Goal: Information Seeking & Learning: Learn about a topic

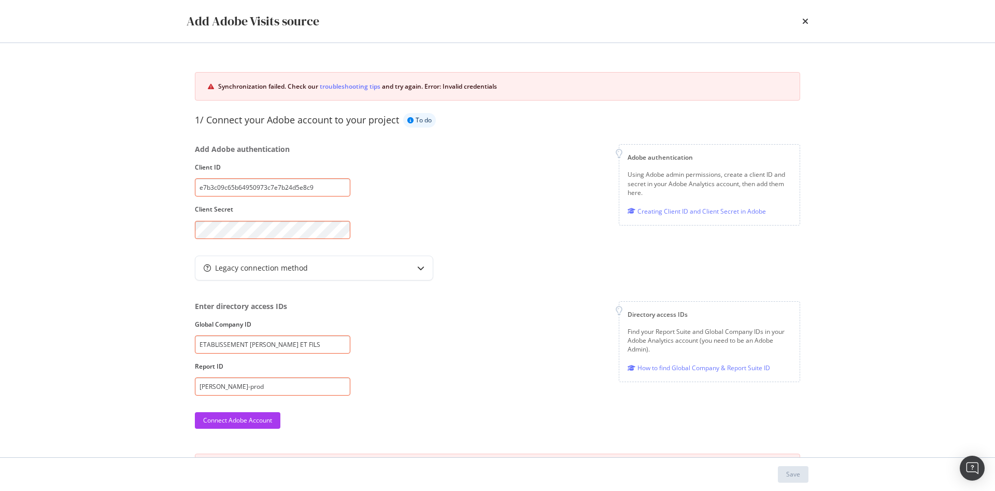
scroll to position [104, 0]
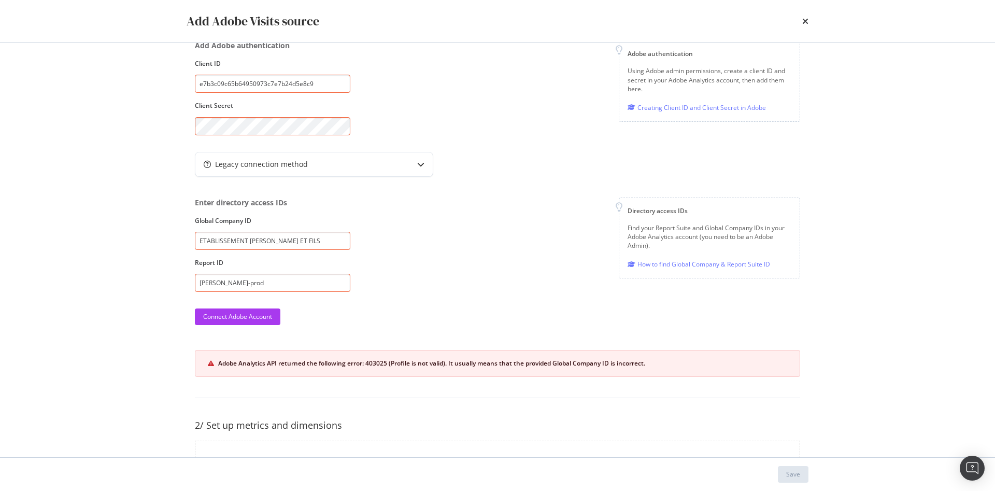
drag, startPoint x: 318, startPoint y: 234, endPoint x: 222, endPoint y: 239, distance: 96.0
click at [137, 237] on div "Add Adobe Visits source Synchronization failed. Check our troubleshooting tips …" at bounding box center [497, 245] width 995 height 491
paste input "darty2"
type input "darty2"
click at [439, 262] on div "Enter directory access IDs Global Company ID darty2 Report ID darty-prod Direct…" at bounding box center [497, 244] width 605 height 94
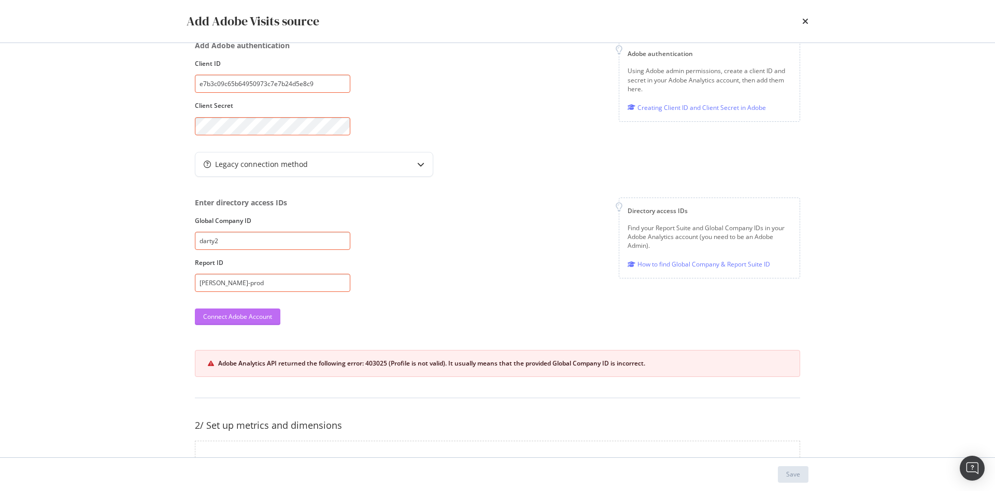
click at [232, 313] on div "Connect Adobe Account" at bounding box center [237, 316] width 69 height 9
click at [335, 362] on div "401: {"error":"unauthorized","error_description":"invalid client_id parameter"}" at bounding box center [502, 363] width 569 height 9
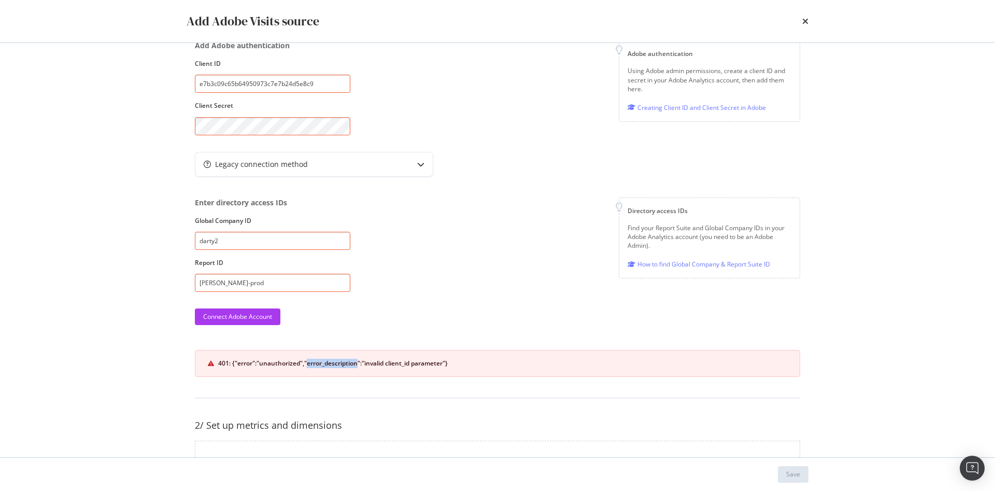
click at [335, 362] on div "401: {"error":"unauthorized","error_description":"invalid client_id parameter"}" at bounding box center [502, 363] width 569 height 9
drag, startPoint x: 801, startPoint y: 23, endPoint x: 801, endPoint y: 16, distance: 7.3
click at [801, 20] on div "Add Adobe Visits source" at bounding box center [498, 21] width 622 height 18
click at [805, 22] on icon "times" at bounding box center [805, 21] width 6 height 8
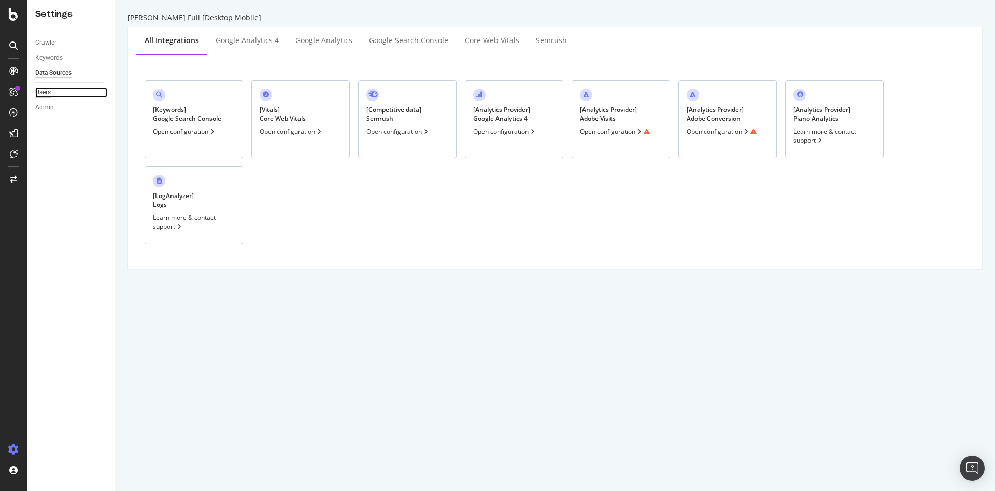
click at [42, 93] on div "Users" at bounding box center [43, 92] width 16 height 11
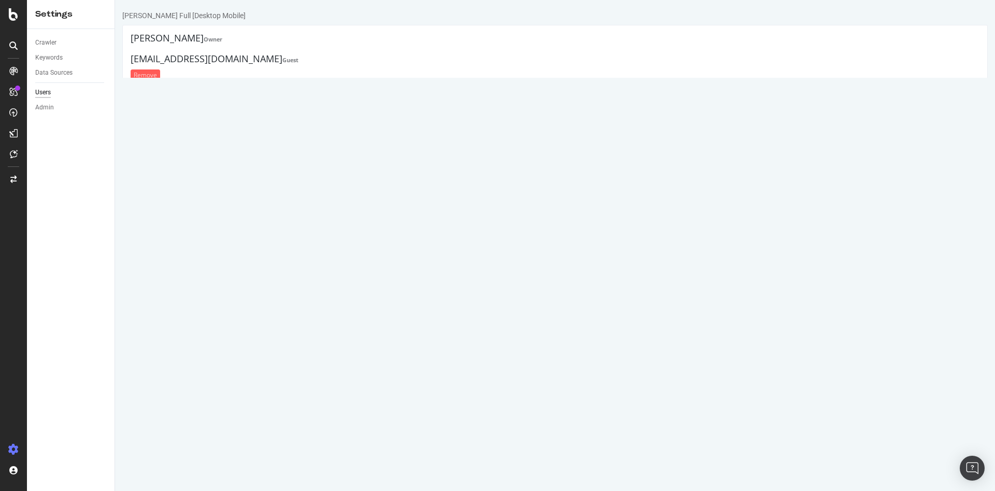
drag, startPoint x: 195, startPoint y: 101, endPoint x: 345, endPoint y: 94, distance: 150.4
click at [345, 94] on h4 "mohamed.amine.hachicha@fnacdarty.com Guest" at bounding box center [555, 99] width 849 height 10
click at [144, 116] on input "Remove" at bounding box center [146, 114] width 30 height 11
click at [186, 100] on h4 "mohamed.amine.hachicha@fnacdarty.com Guest" at bounding box center [555, 99] width 849 height 10
click at [186, 99] on h4 "mohamed.amine.hachicha@fnacdarty.com Guest" at bounding box center [555, 99] width 849 height 10
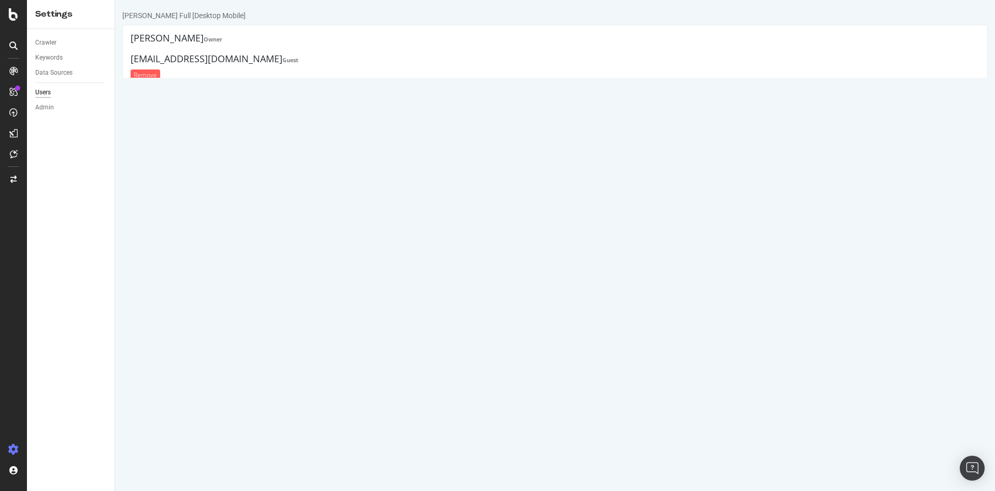
click at [186, 99] on h4 "mohamed.amine.hachicha@fnacdarty.com Guest" at bounding box center [555, 99] width 849 height 10
copy div "mohamed.amine.hachicha@fnacdarty.com Guest"
click at [314, 98] on h4 "mohamed.amine.hachicha@fnacdarty.com Guest" at bounding box center [555, 99] width 849 height 10
drag, startPoint x: 317, startPoint y: 101, endPoint x: 42, endPoint y: 104, distance: 275.1
click at [115, 104] on html "Darty Full [Desktop Mobile] Darty Owner mario.vocale-ext@fnacdarty.com Guest Re…" at bounding box center [555, 104] width 880 height 208
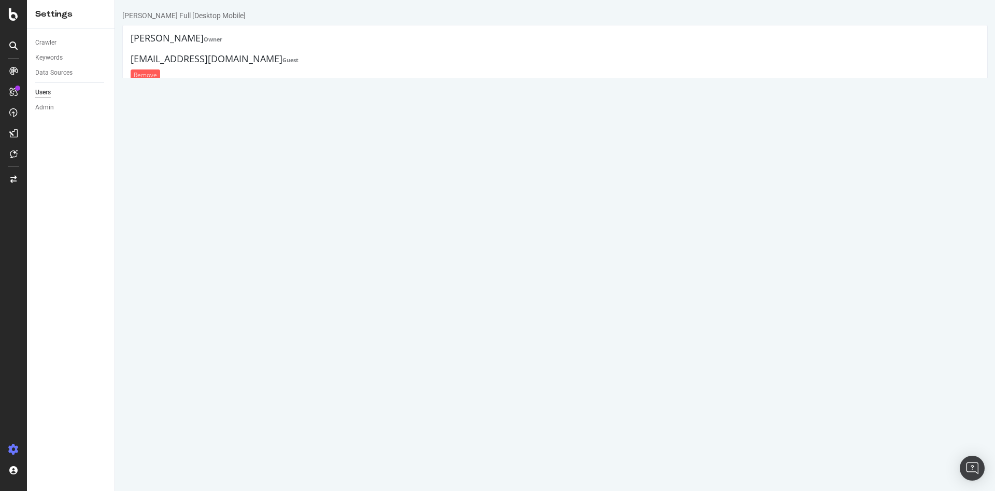
click at [35, 94] on div "Crawler Keywords Data Sources Users Admin" at bounding box center [71, 260] width 88 height 462
click at [40, 93] on div "Users" at bounding box center [43, 92] width 16 height 11
click at [45, 107] on div "Admin" at bounding box center [44, 107] width 19 height 11
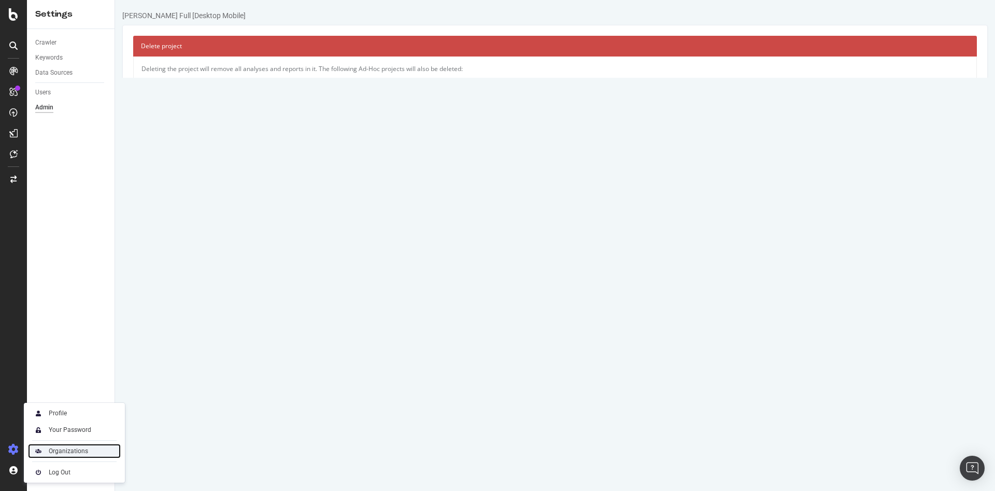
click at [111, 449] on div "Organizations" at bounding box center [74, 450] width 93 height 15
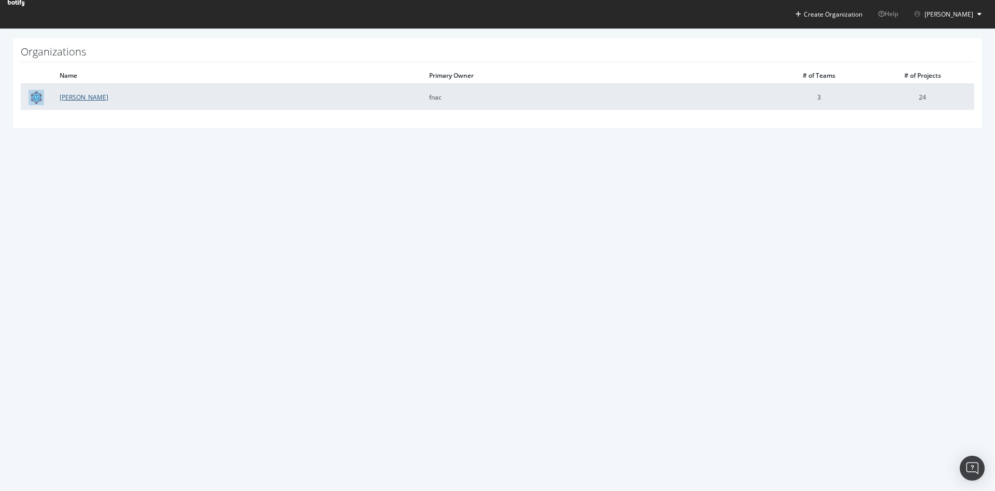
click at [71, 96] on link "Darty" at bounding box center [84, 97] width 49 height 9
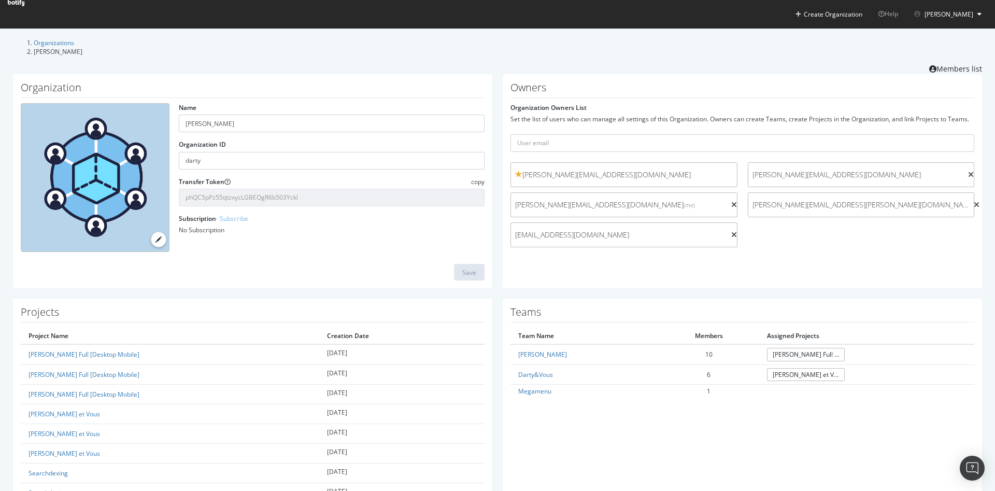
click at [701, 234] on span "angelique.fromentin.uger@fnacdarty.com" at bounding box center [621, 235] width 212 height 10
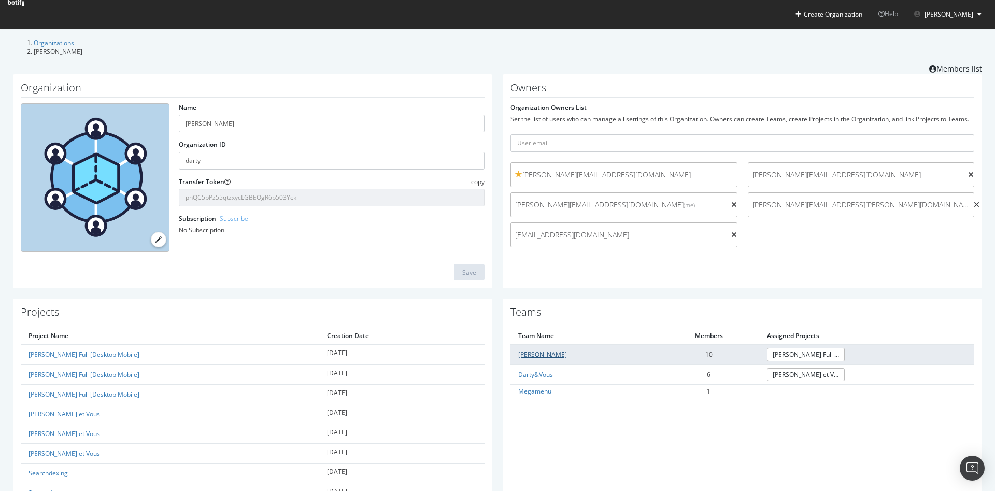
click at [520, 351] on link "Darty" at bounding box center [542, 354] width 49 height 9
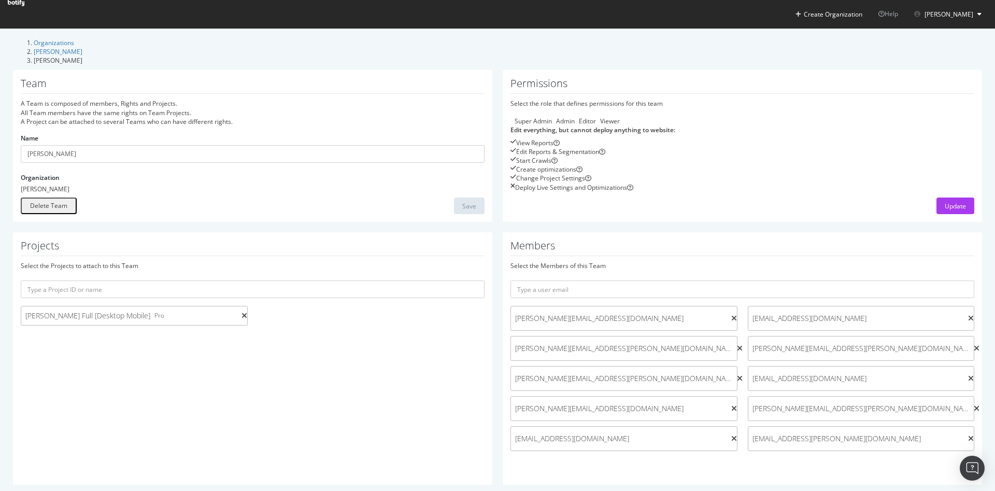
scroll to position [27, 0]
click at [737, 345] on icon at bounding box center [740, 348] width 6 height 7
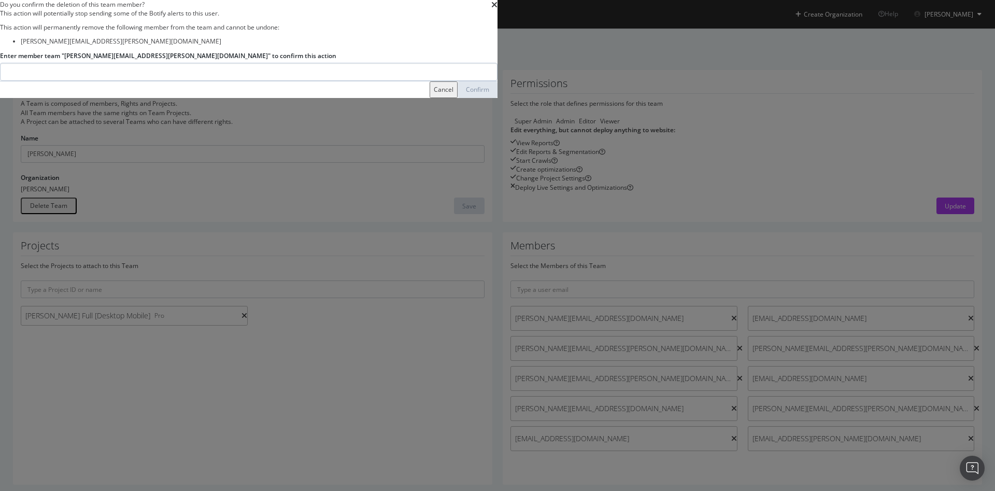
click at [497, 81] on input "Enter member team "laura.berretta@fnacdarty.com" to confirm this action" at bounding box center [248, 72] width 497 height 18
drag, startPoint x: 370, startPoint y: 260, endPoint x: 459, endPoint y: 259, distance: 88.6
click at [336, 60] on label "Enter member team "laura.berretta@fnacdarty.com" to confirm this action" at bounding box center [168, 55] width 336 height 9
click at [307, 81] on input "aura.berretta@fnacdarty.com" at bounding box center [248, 72] width 497 height 18
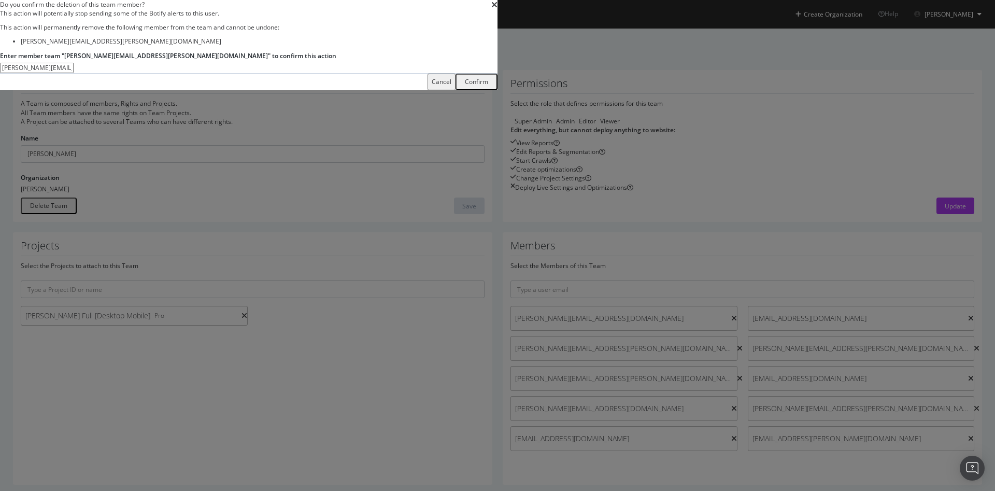
type input "laura.berretta@fnacdarty.com"
click at [488, 85] on div "Confirm" at bounding box center [476, 81] width 23 height 7
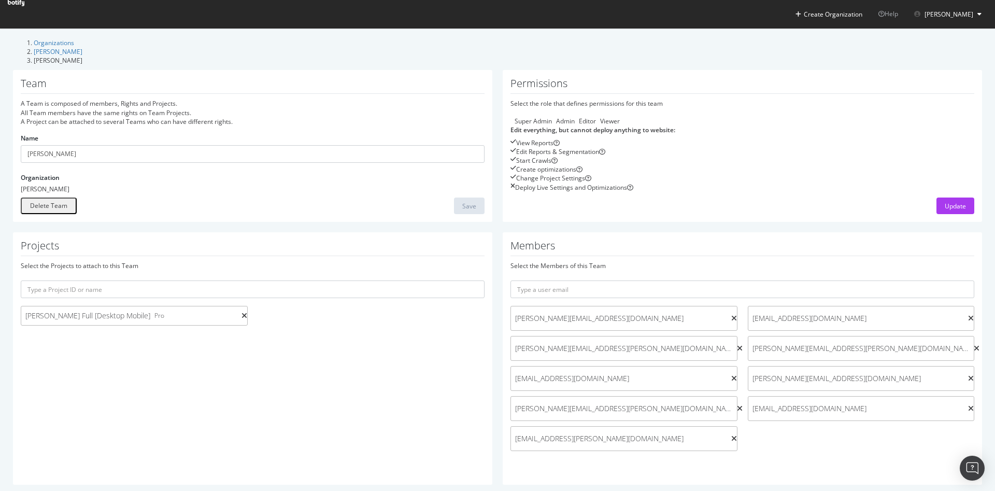
click at [808, 373] on span "melanie.bag-ext@fnacdarty.com" at bounding box center [858, 378] width 212 height 10
drag, startPoint x: 849, startPoint y: 362, endPoint x: 742, endPoint y: 371, distance: 107.1
click at [748, 371] on div "melanie.bag-ext@fnacdarty.com" at bounding box center [861, 378] width 227 height 25
copy span "melanie.bag-ext@fnacdarty.com"
click at [968, 375] on icon at bounding box center [971, 378] width 6 height 7
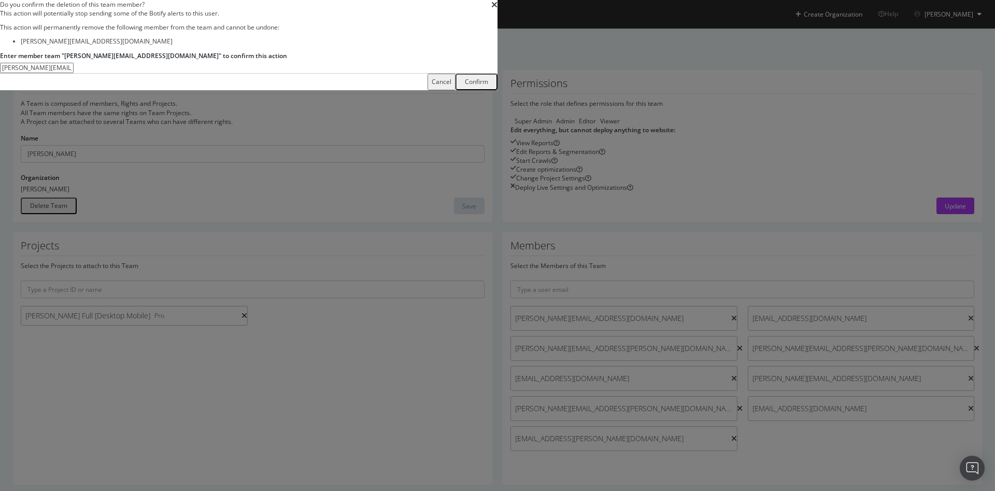
type input "melanie.bag-ext@fnacdarty.com"
click at [488, 89] on div "Confirm" at bounding box center [476, 81] width 23 height 13
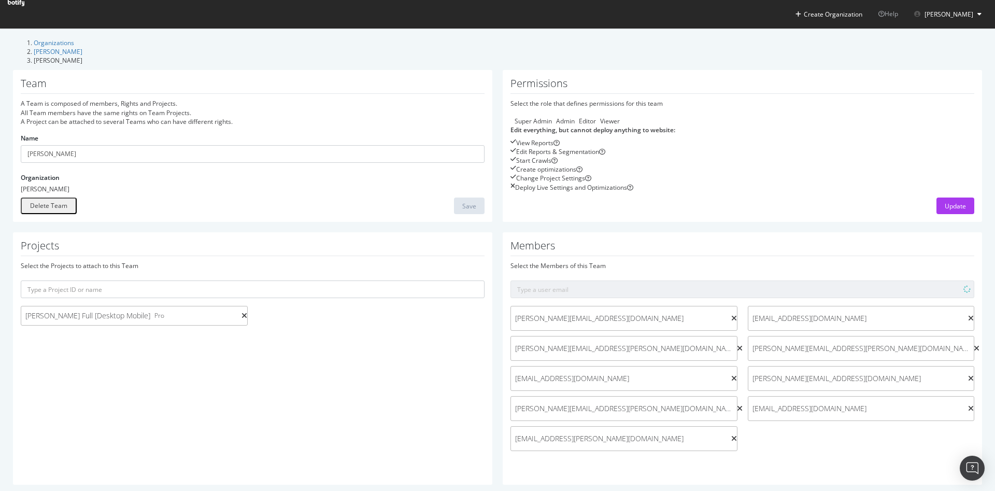
scroll to position [0, 0]
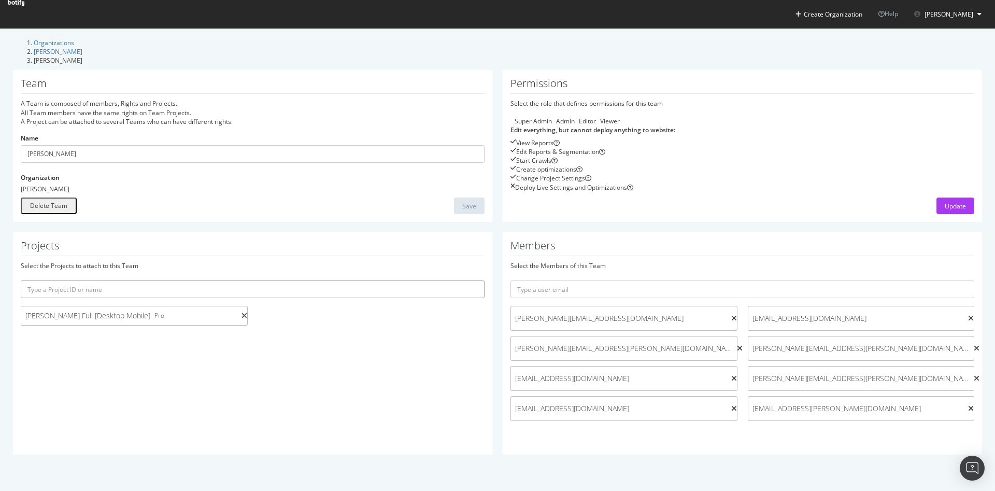
click at [173, 298] on input "text" at bounding box center [253, 289] width 464 height 18
click at [372, 245] on div "Projects Select the Projects to attach to this Team Darty Full [Desktop Mobile]…" at bounding box center [252, 343] width 479 height 222
click at [111, 145] on input "Darty" at bounding box center [253, 154] width 464 height 18
click at [254, 211] on div "Delete Team Save" at bounding box center [253, 205] width 464 height 17
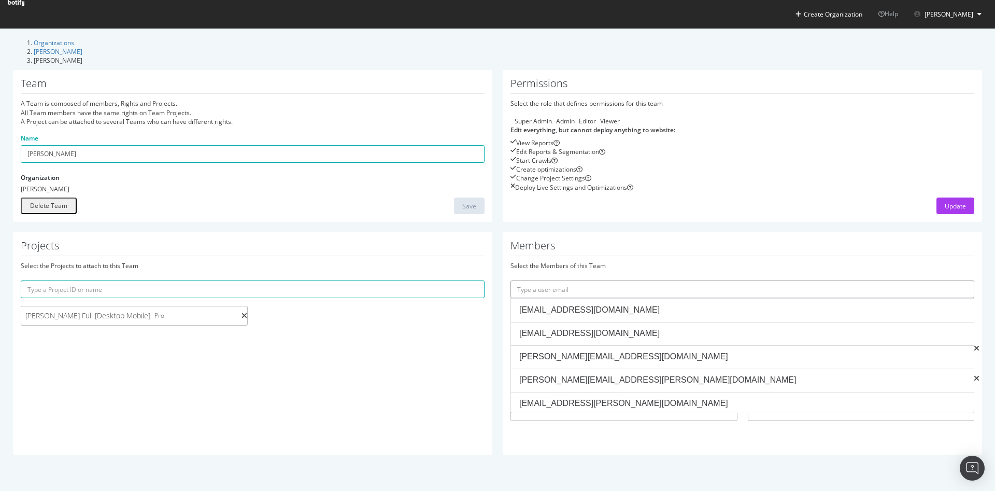
click at [582, 298] on input "text" at bounding box center [742, 289] width 464 height 18
click at [631, 250] on div "Members Select the Members of this Team christian.ferreol@fnacdarty.com gersend…" at bounding box center [742, 343] width 479 height 222
click at [560, 296] on input "text" at bounding box center [742, 289] width 464 height 18
click at [589, 298] on input "text" at bounding box center [742, 289] width 464 height 18
click at [658, 247] on div "Members Select the Members of this Team christian.ferreol@fnacdarty.com gersend…" at bounding box center [742, 343] width 479 height 222
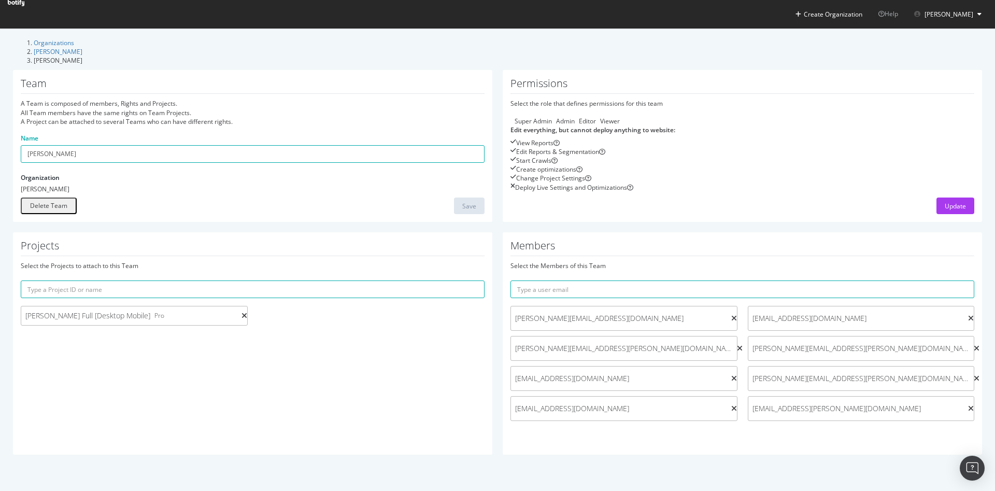
click at [575, 117] on div "Editor" at bounding box center [575, 121] width 0 height 9
click at [596, 117] on div "Viewer" at bounding box center [596, 121] width 0 height 9
click at [575, 117] on div "Editor" at bounding box center [575, 121] width 0 height 9
click at [552, 117] on div "Admin" at bounding box center [552, 121] width 0 height 9
click at [82, 51] on link "Darty" at bounding box center [58, 51] width 49 height 9
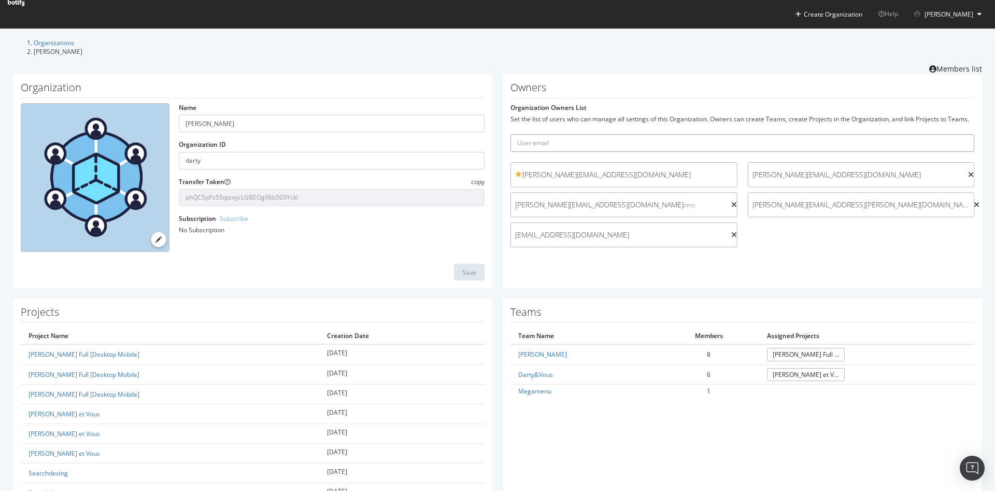
click at [543, 139] on input "text" at bounding box center [742, 143] width 464 height 18
click at [541, 138] on input "text" at bounding box center [742, 143] width 464 height 18
drag, startPoint x: 770, startPoint y: 475, endPoint x: 787, endPoint y: 488, distance: 21.8
click at [554, 140] on input "text" at bounding box center [742, 143] width 464 height 18
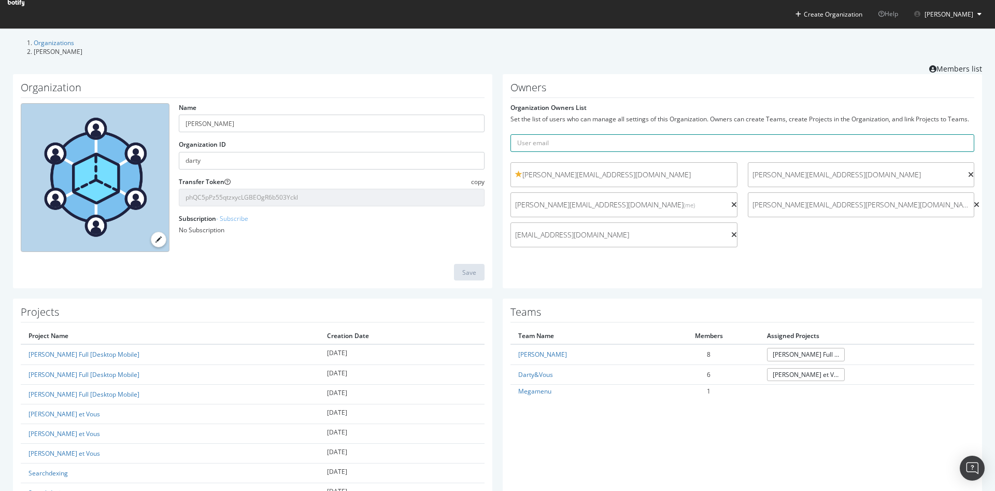
paste input "pierre.barijaona@fnacdarty.com"
type input "pierre.barijaona@fnacdarty.com"
click at [963, 140] on icon "submit" at bounding box center [966, 143] width 7 height 6
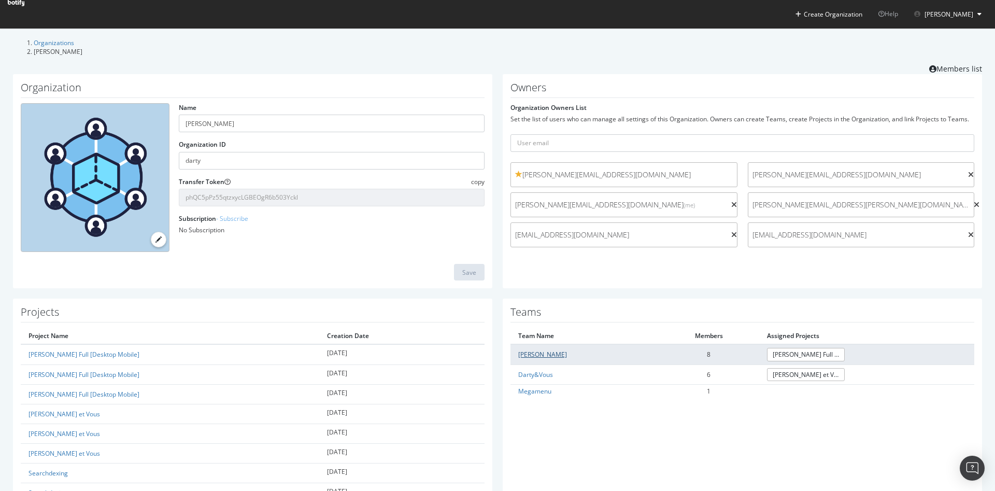
click at [524, 351] on link "Darty" at bounding box center [542, 354] width 49 height 9
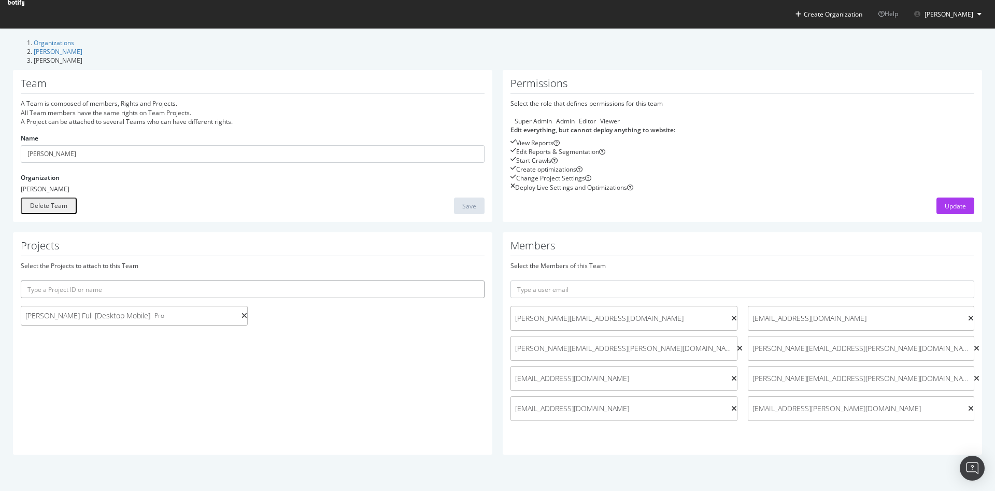
click at [273, 298] on input "text" at bounding box center [253, 289] width 464 height 18
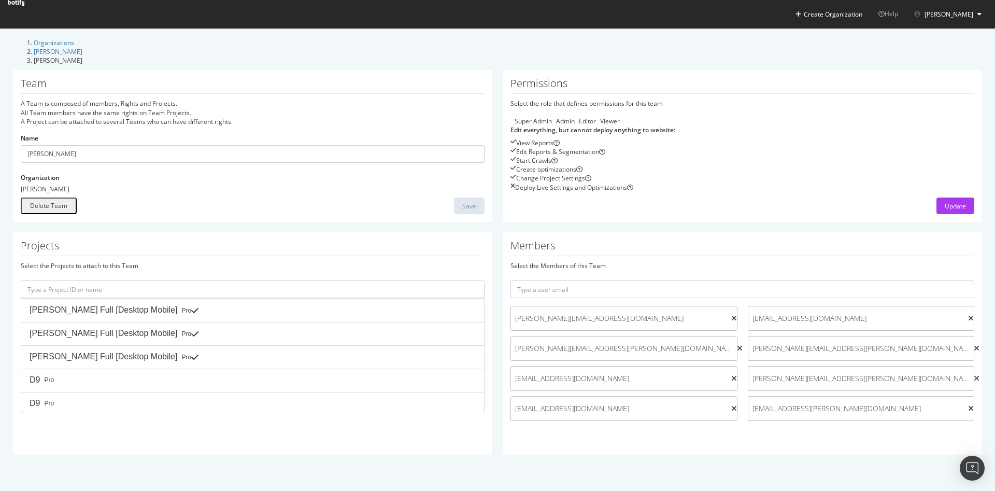
click at [311, 248] on div "Projects Select the Projects to attach to this Team Darty Full [Desktop Mobile]…" at bounding box center [252, 343] width 479 height 222
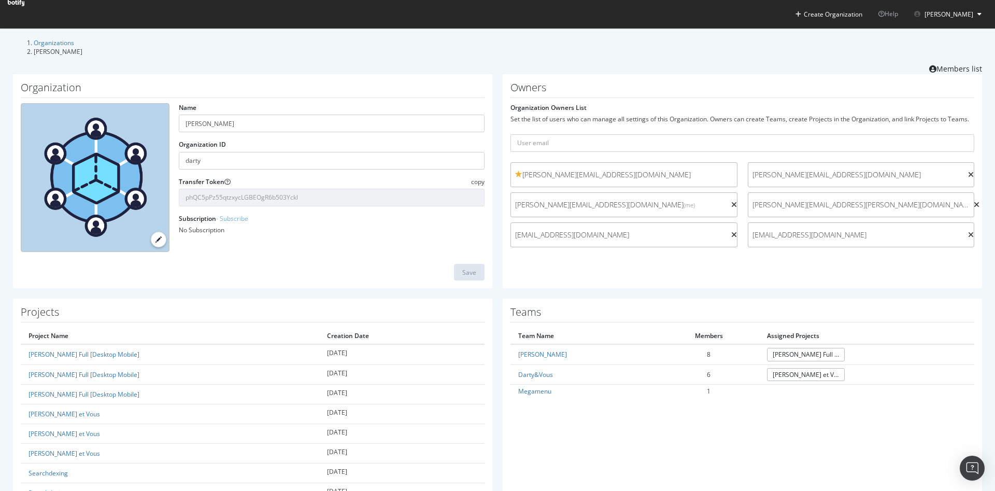
click at [785, 230] on span "pierre.barijaona@fnacdarty.com" at bounding box center [858, 235] width 212 height 10
click at [852, 230] on span "pierre.barijaona@fnacdarty.com" at bounding box center [858, 235] width 212 height 10
click at [968, 231] on icon at bounding box center [971, 234] width 6 height 7
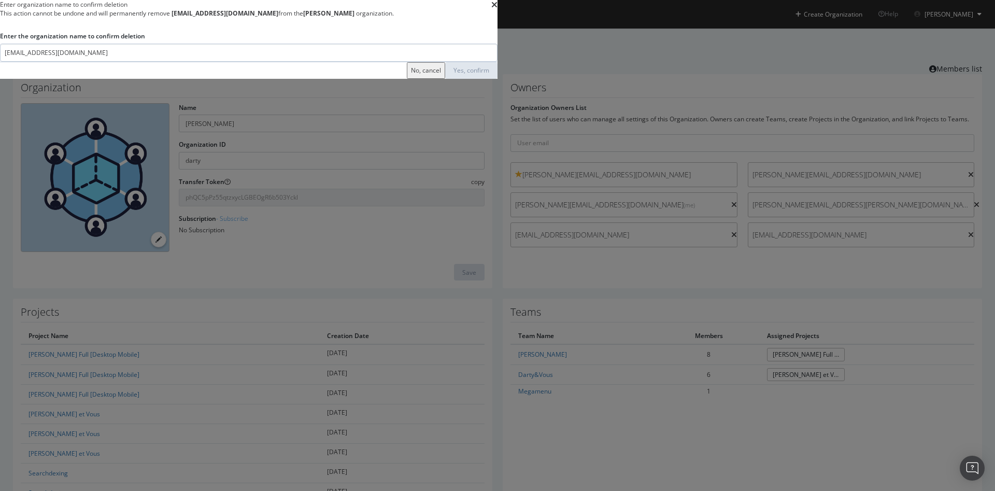
click at [305, 62] on input "pierre.barijaona@fnacdarty.com" at bounding box center [248, 53] width 497 height 18
click at [417, 62] on input "pierre.barijaona@fnacdarty.com" at bounding box center [248, 53] width 497 height 18
type input "pierre.barijaona@fnacdarty.com"
click at [489, 75] on div "Yes, confirm" at bounding box center [471, 70] width 36 height 9
click at [410, 62] on input "pierre.barijaona@fnacdarty.com" at bounding box center [248, 53] width 497 height 18
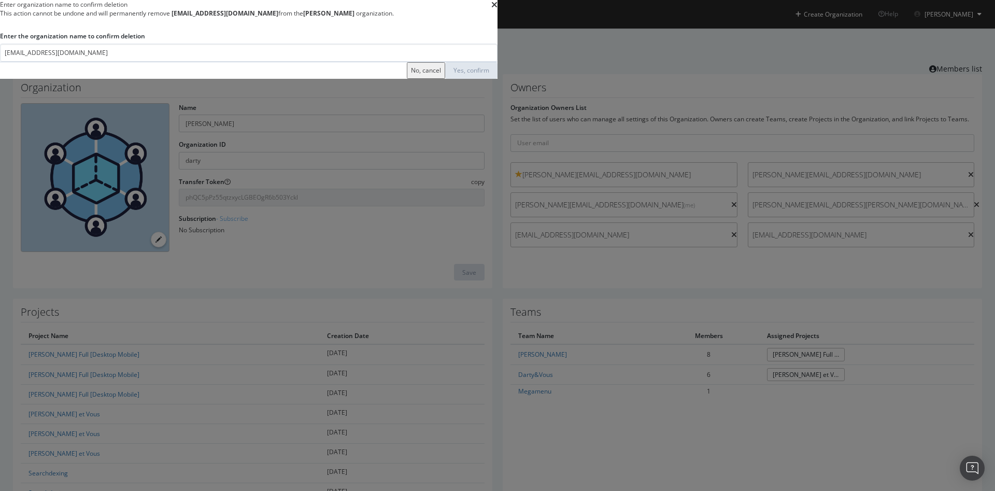
drag, startPoint x: 477, startPoint y: 224, endPoint x: 576, endPoint y: 223, distance: 99.0
click at [278, 18] on b "pierre.barijaona@fnacdarty.com" at bounding box center [224, 13] width 107 height 9
copy b "pierre.barijaona@fnacdarty.com"
drag, startPoint x: 408, startPoint y: 269, endPoint x: 422, endPoint y: 267, distance: 13.6
click at [223, 270] on div "Enter organization name to confirm deletion This action cannot be undone and wi…" at bounding box center [497, 245] width 995 height 491
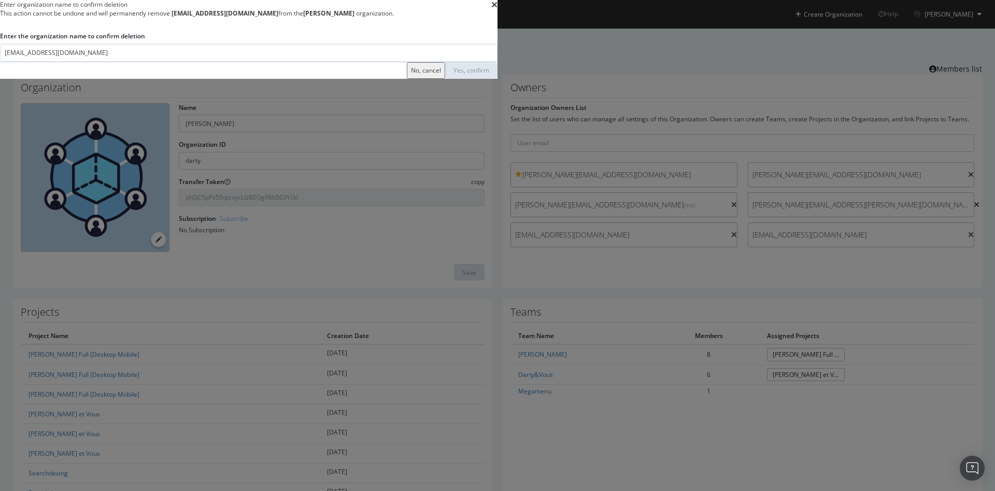
click at [489, 75] on div "Yes, confirm" at bounding box center [471, 70] width 36 height 9
click at [497, 9] on icon "times" at bounding box center [494, 5] width 6 height 8
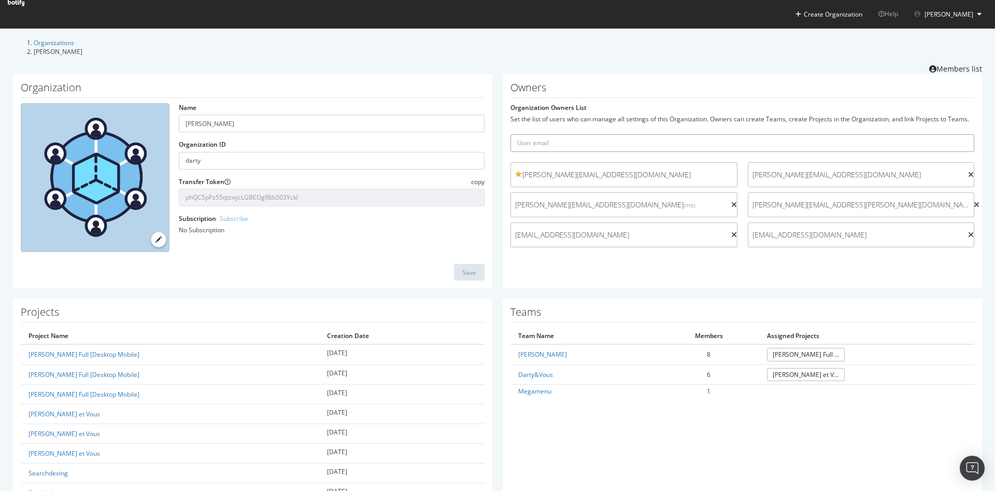
click at [604, 138] on input "text" at bounding box center [742, 143] width 464 height 18
click at [605, 135] on input "text" at bounding box center [742, 143] width 464 height 18
click at [968, 231] on div at bounding box center [971, 234] width 6 height 7
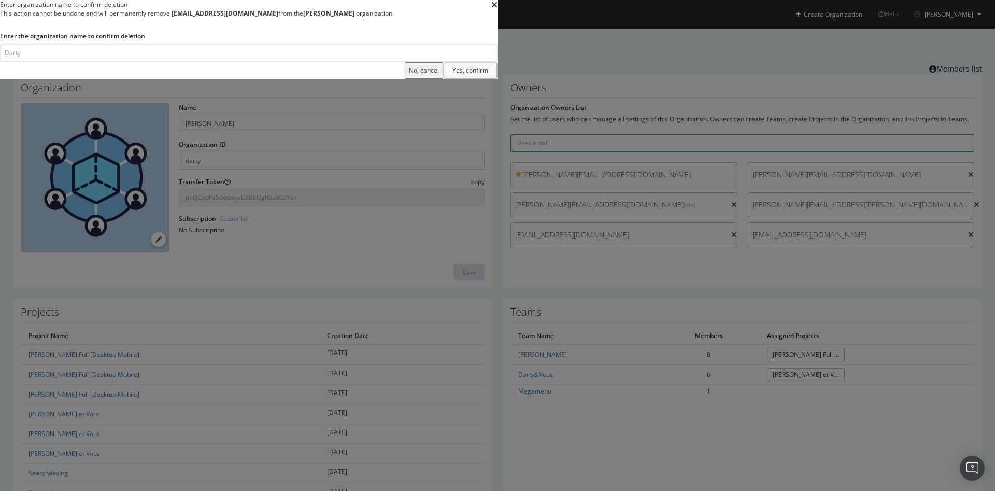
click at [488, 74] on div "Yes, confirm" at bounding box center [470, 70] width 36 height 7
click at [497, 9] on icon "times" at bounding box center [494, 5] width 6 height 8
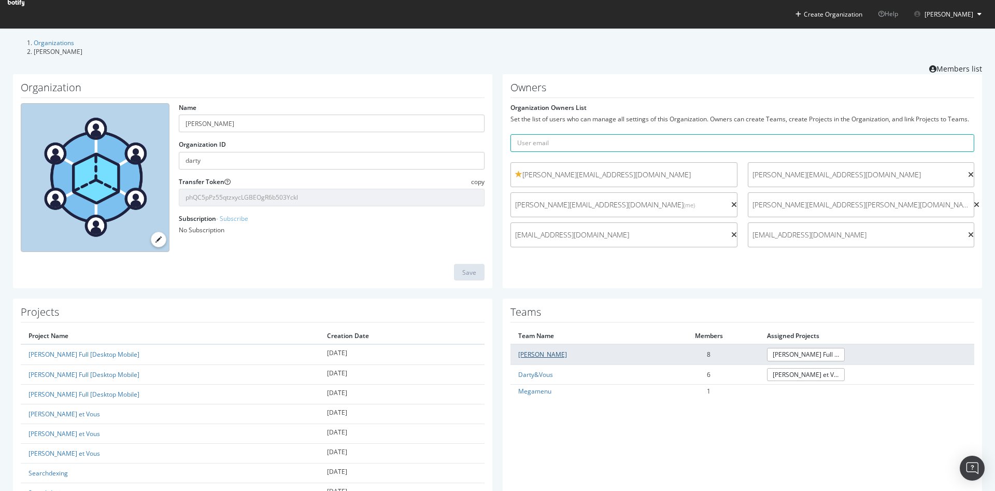
click at [526, 350] on link "Darty" at bounding box center [542, 354] width 49 height 9
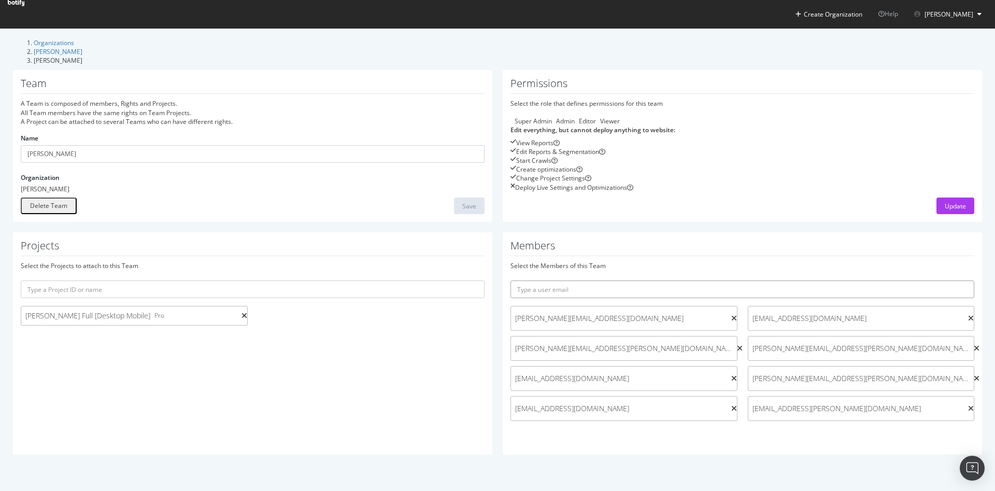
click at [565, 298] on input "text" at bounding box center [742, 289] width 464 height 18
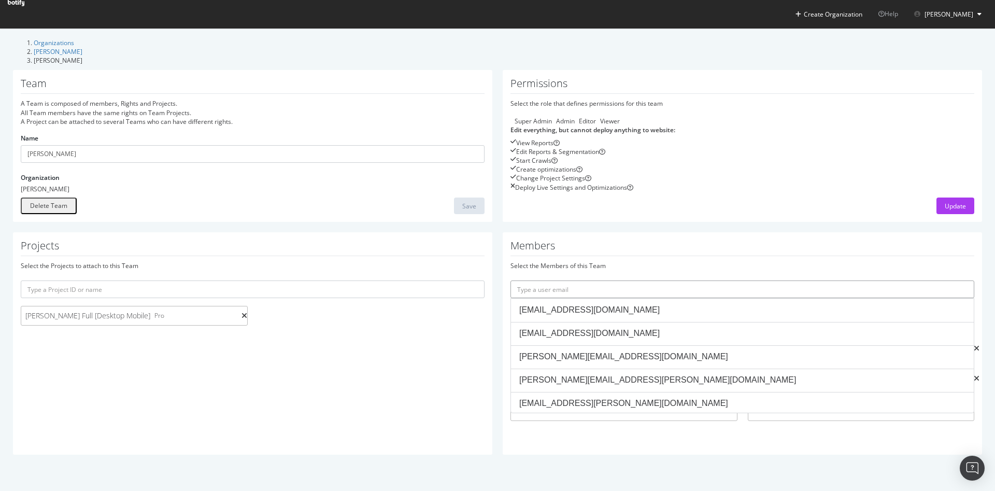
paste input "pierre.barijaona@fnacdarty.com"
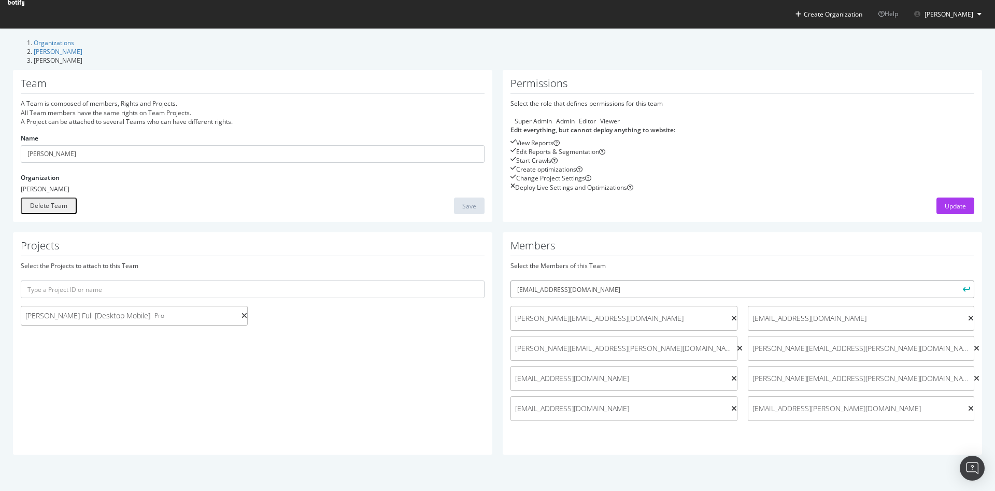
type input "pierre.barijaona@fnacdarty.com"
click at [655, 256] on h1 "Members" at bounding box center [742, 248] width 464 height 16
click at [963, 292] on icon "submit" at bounding box center [966, 290] width 7 height 6
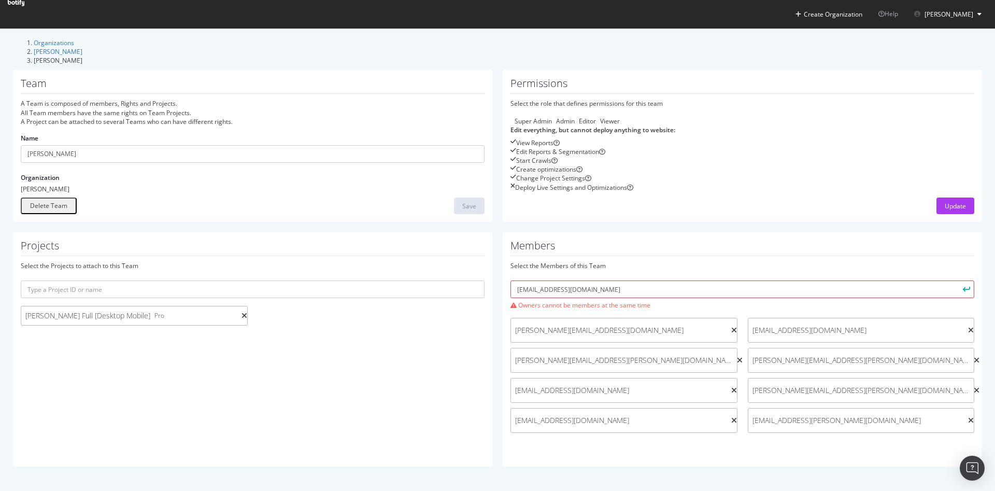
click at [637, 298] on input "pierre.barijaona@fnacdarty.com" at bounding box center [742, 289] width 464 height 18
drag, startPoint x: 637, startPoint y: 297, endPoint x: 448, endPoint y: 296, distance: 189.6
click at [448, 296] on div "Projects Select the Projects to attach to this Team Darty Full [Desktop Mobile]…" at bounding box center [497, 354] width 979 height 244
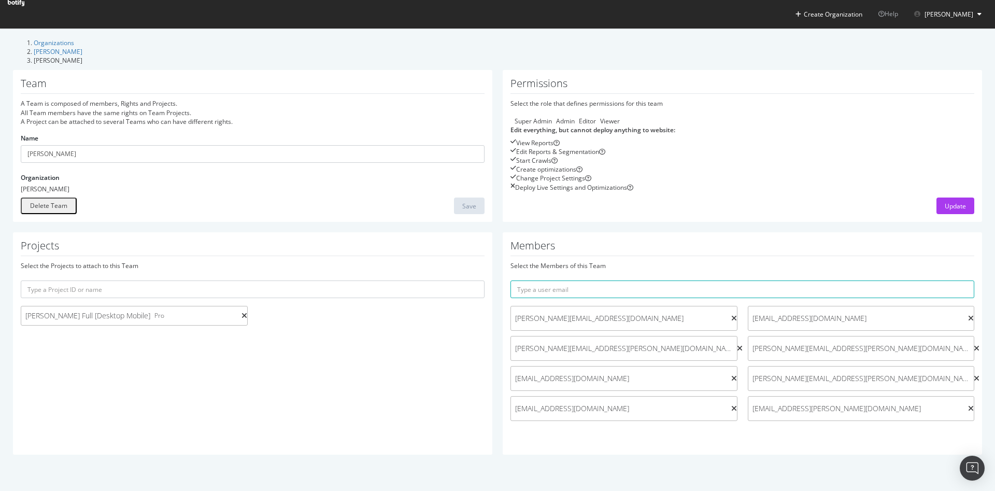
click at [838, 192] on div "Edit everything, but cannot deploy anything to website : View Reports Edit Repo…" at bounding box center [742, 158] width 464 height 66
click at [198, 298] on input "text" at bounding box center [253, 289] width 464 height 18
click at [209, 250] on div "Projects Select the Projects to attach to this Team Darty Full [Desktop Mobile]…" at bounding box center [252, 343] width 479 height 222
click at [188, 298] on input "text" at bounding box center [253, 289] width 464 height 18
click at [652, 214] on div "Update" at bounding box center [742, 205] width 464 height 17
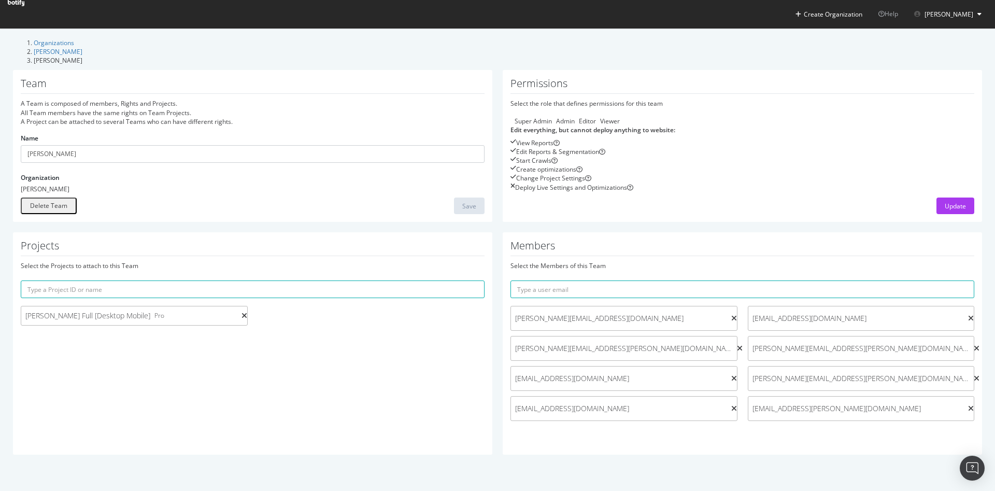
click at [382, 214] on div "Delete Team Save" at bounding box center [253, 205] width 464 height 17
click at [57, 47] on link "Organizations" at bounding box center [54, 42] width 40 height 9
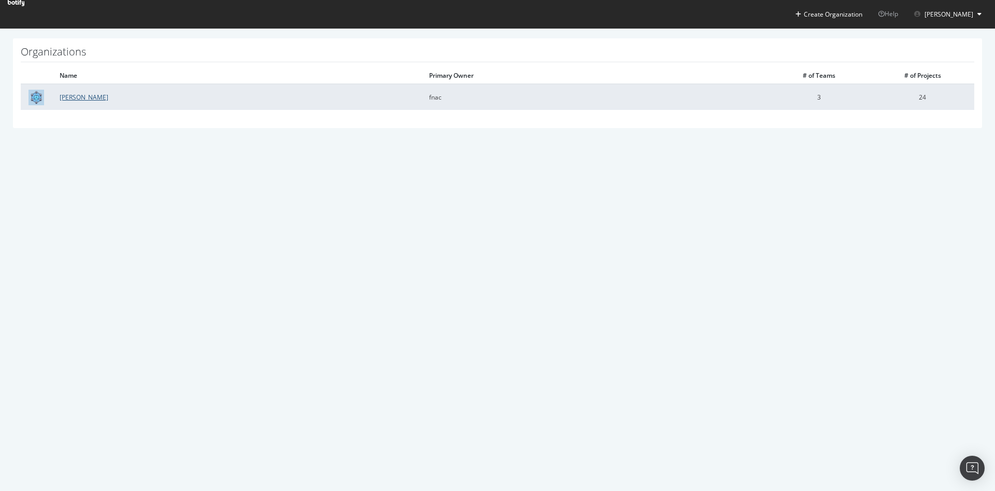
click at [64, 96] on link "Darty" at bounding box center [84, 97] width 49 height 9
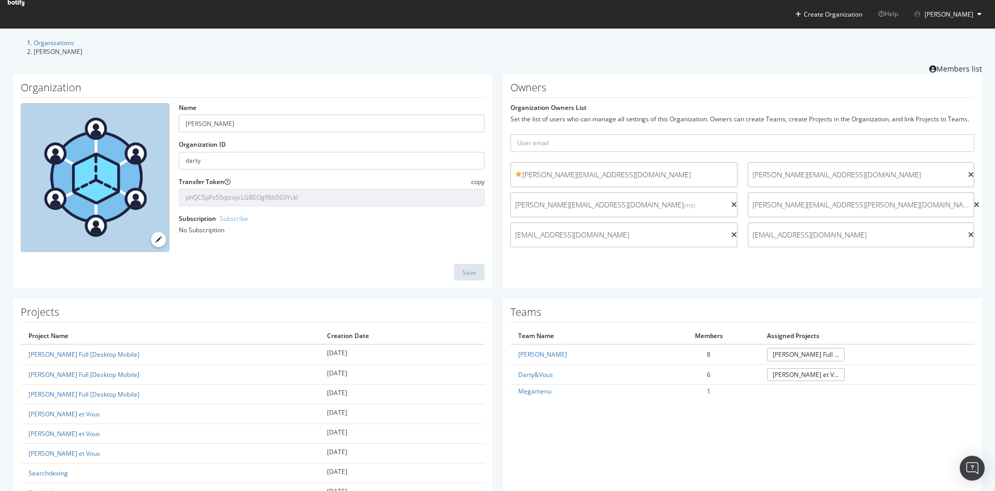
click at [968, 232] on icon at bounding box center [971, 234] width 6 height 7
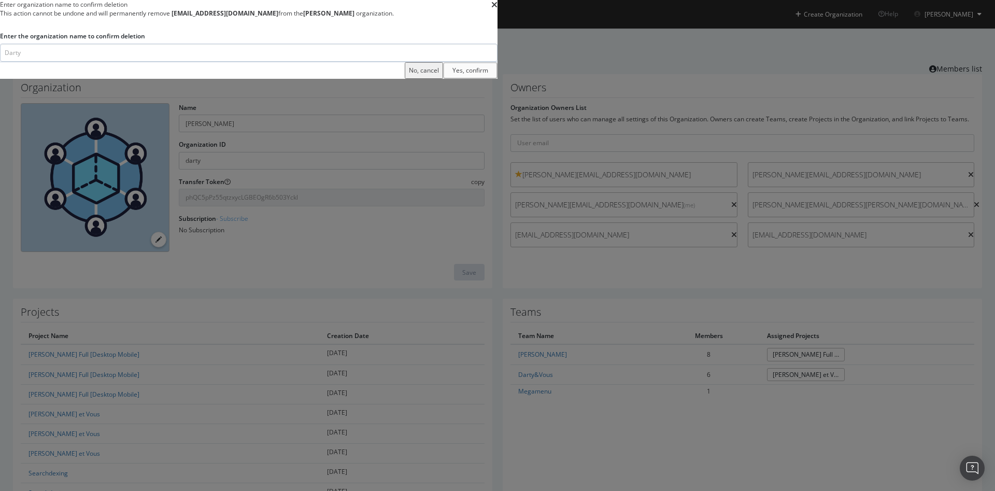
click at [484, 62] on input "modal" at bounding box center [248, 53] width 497 height 18
click at [403, 62] on input "modal" at bounding box center [248, 53] width 497 height 18
type input "Darty"
click at [488, 77] on div "Yes, confirm" at bounding box center [470, 70] width 36 height 13
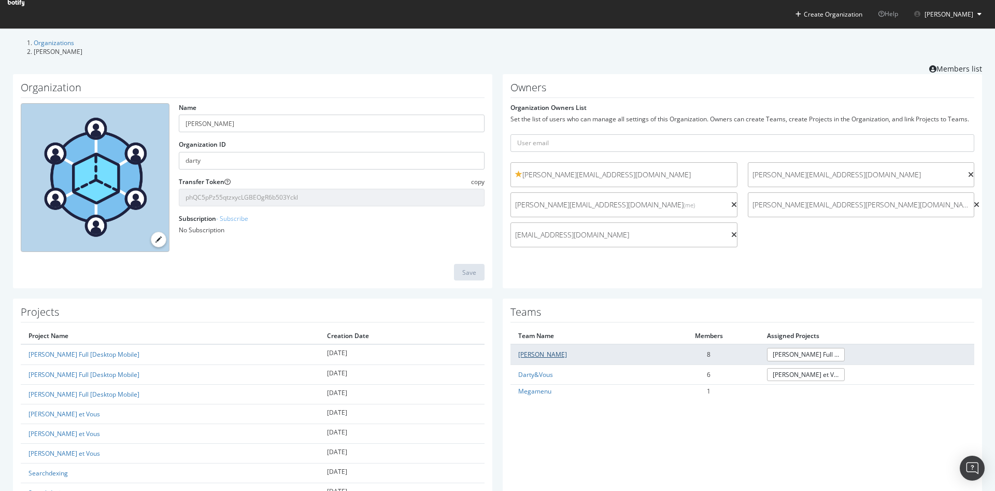
click at [518, 350] on link "Darty" at bounding box center [542, 354] width 49 height 9
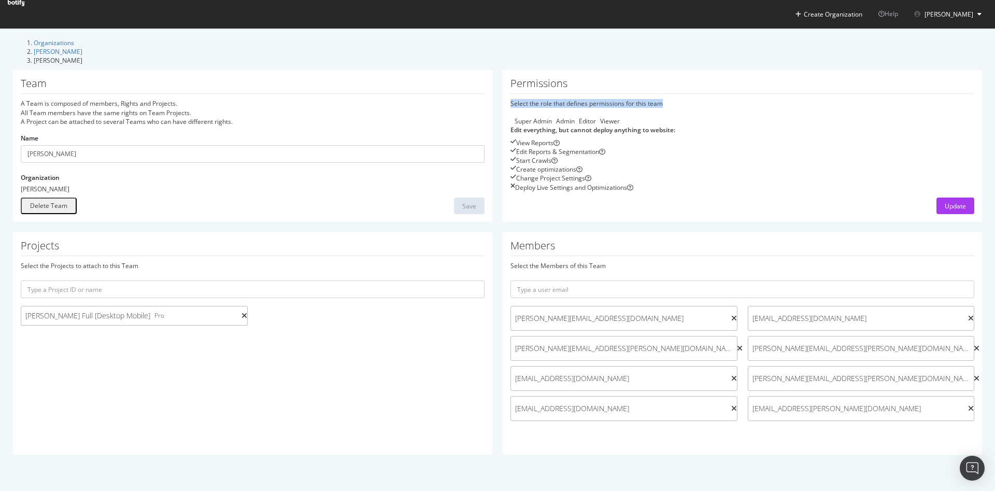
drag, startPoint x: 507, startPoint y: 92, endPoint x: 702, endPoint y: 87, distance: 195.4
click at [702, 99] on div "Select the role that defines permissions for this team" at bounding box center [742, 103] width 464 height 9
click at [589, 298] on input "text" at bounding box center [742, 289] width 464 height 18
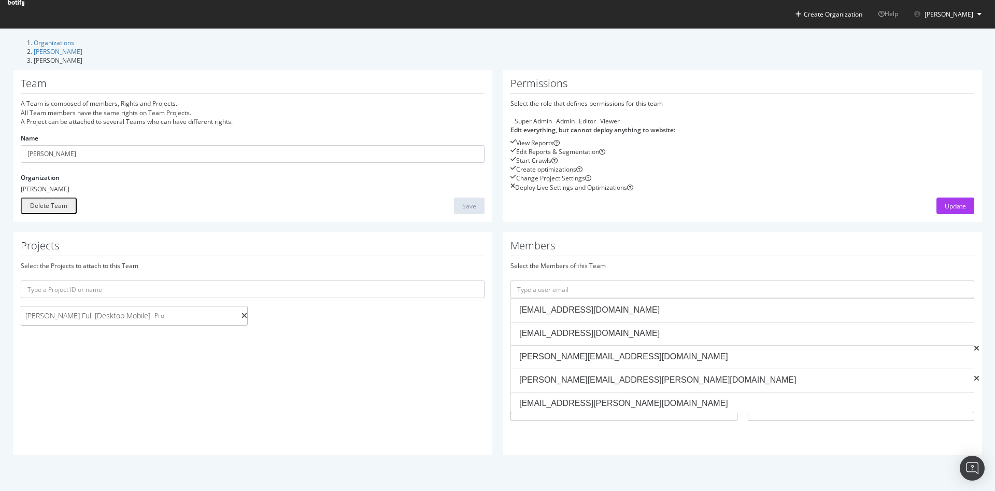
click at [659, 270] on div "Members Select the Members of this Team christian.ferreol@fnacdarty.com gersend…" at bounding box center [742, 343] width 479 height 222
paste input "https://app.botify.com/darty/darty-full-desktop-mobile/settings/data-station/ov…"
type input "https://app.botify.com/darty/darty-full-desktop-mobile/settings/data-station/ov…"
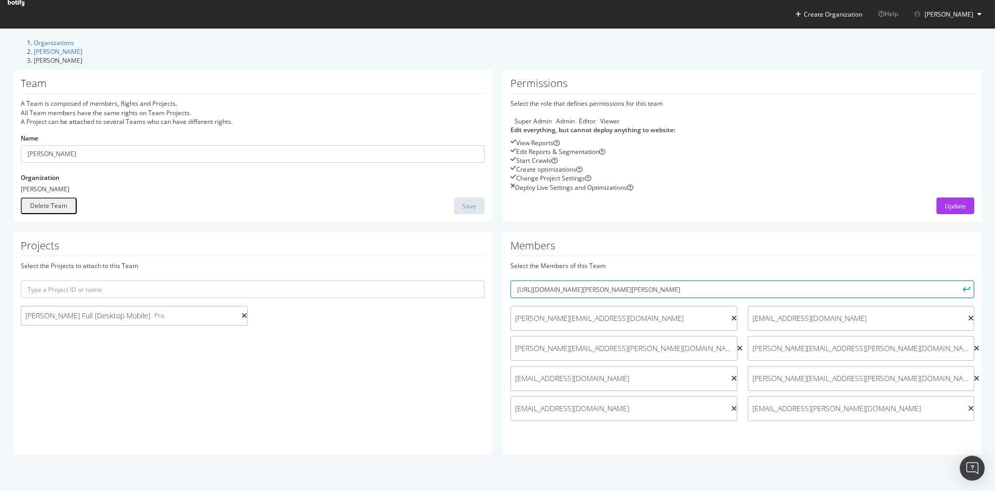
drag, startPoint x: 793, startPoint y: 305, endPoint x: 333, endPoint y: 325, distance: 460.5
click at [333, 325] on div "Projects Select the Projects to attach to this Team Darty Full [Desktop Mobile]…" at bounding box center [497, 348] width 979 height 233
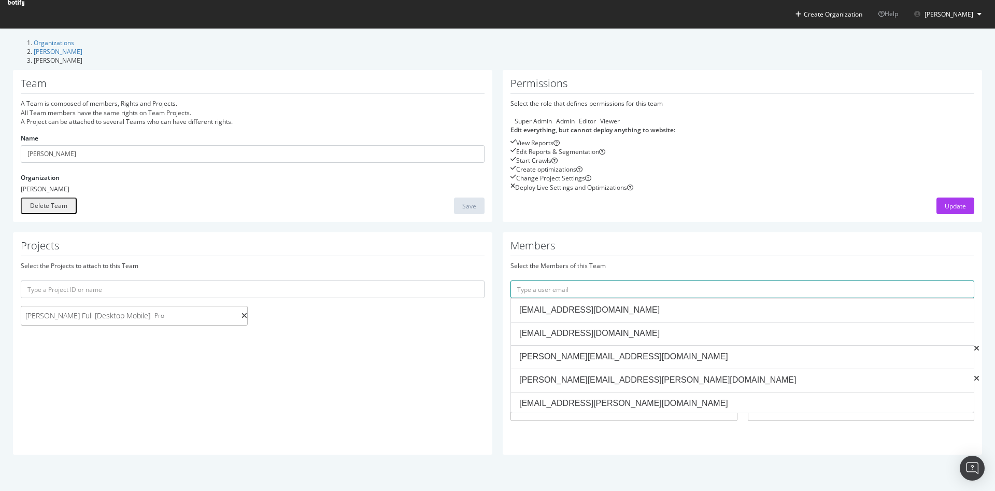
paste input "pierre.barijaona@fnacdarty.com"
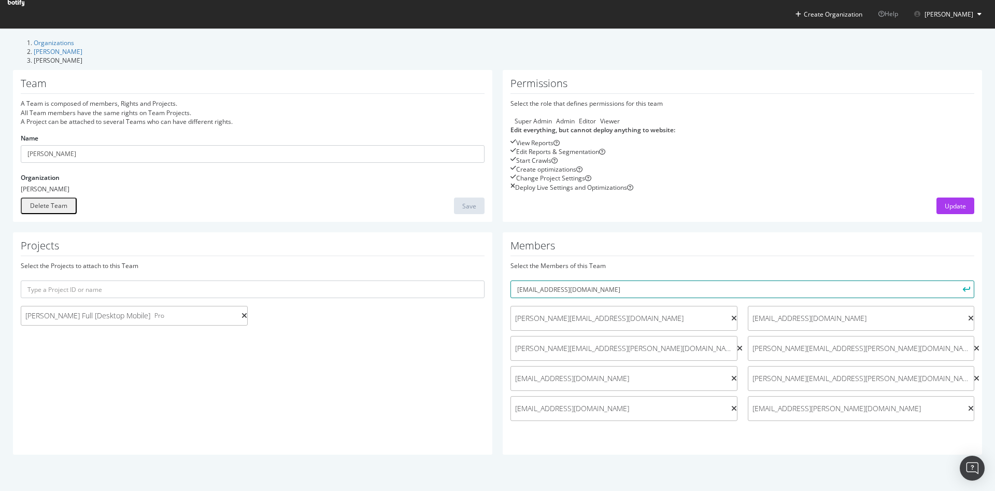
type input "pierre.barijaona@fnacdarty.com"
click at [963, 292] on icon "submit" at bounding box center [966, 290] width 7 height 6
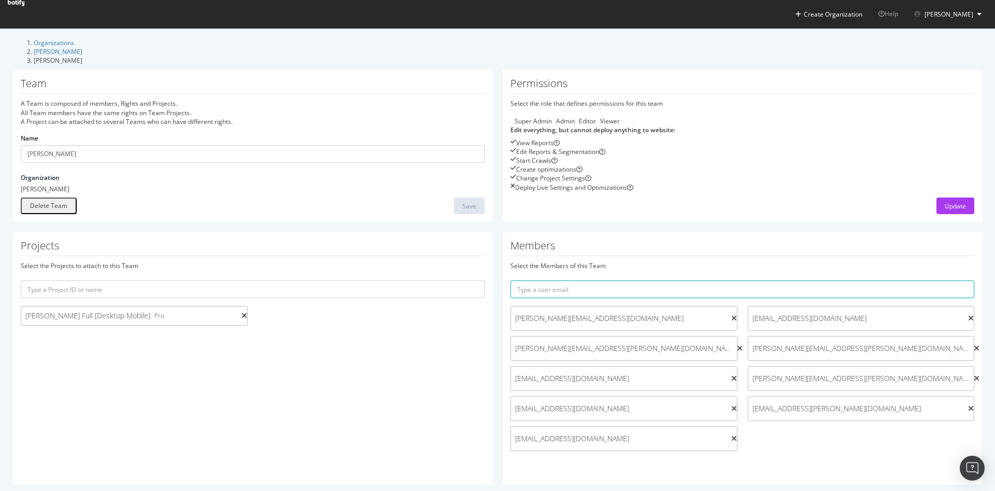
click at [968, 322] on icon at bounding box center [971, 317] width 6 height 7
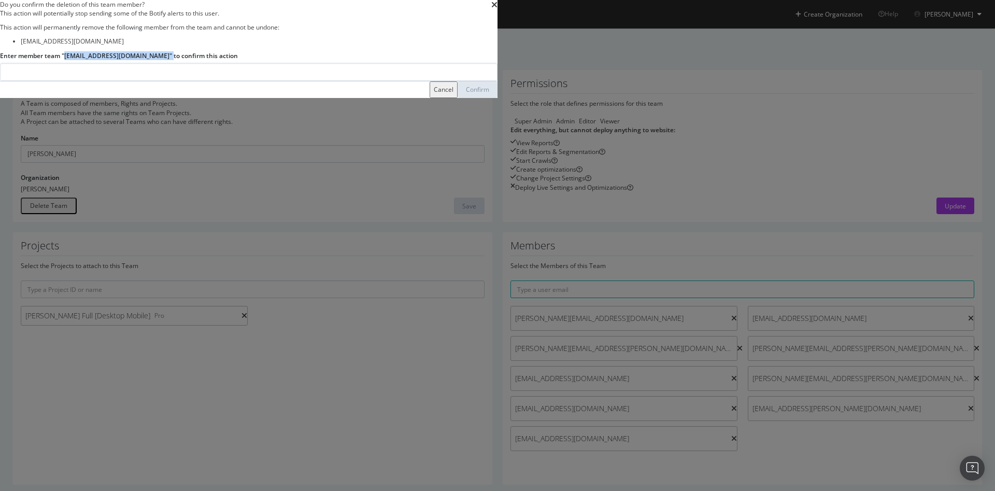
drag, startPoint x: 368, startPoint y: 260, endPoint x: 470, endPoint y: 261, distance: 102.1
click at [238, 60] on label "Enter member team "servane.quenedey@fnacdarty.com" to confirm this action" at bounding box center [119, 55] width 238 height 9
click at [453, 93] on div "Cancel" at bounding box center [444, 89] width 20 height 7
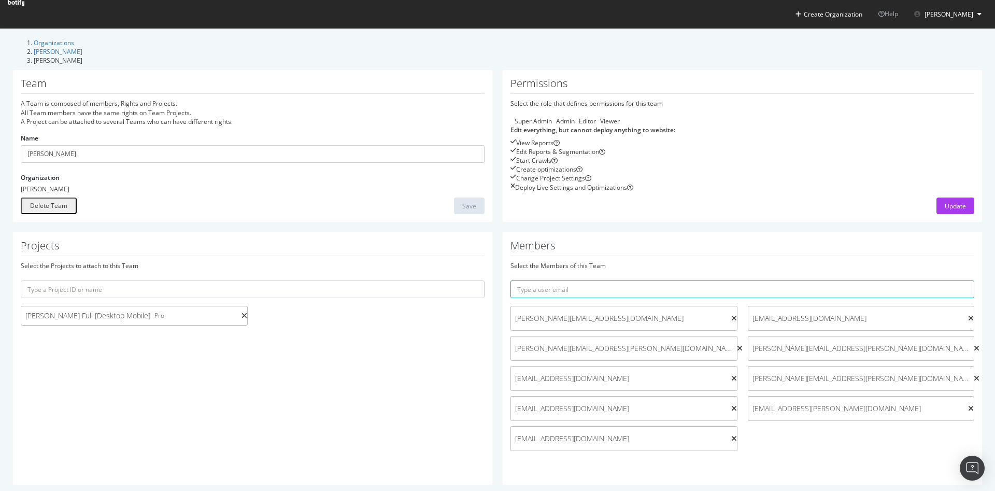
click at [696, 174] on div "Create optimizations" at bounding box center [742, 169] width 464 height 9
drag, startPoint x: 519, startPoint y: 205, endPoint x: 609, endPoint y: 203, distance: 90.2
click at [609, 192] on div "Deploy Live Settings and Optimizations" at bounding box center [571, 187] width 112 height 9
click at [606, 99] on div "Select the role that defines permissions for this team" at bounding box center [742, 103] width 464 height 9
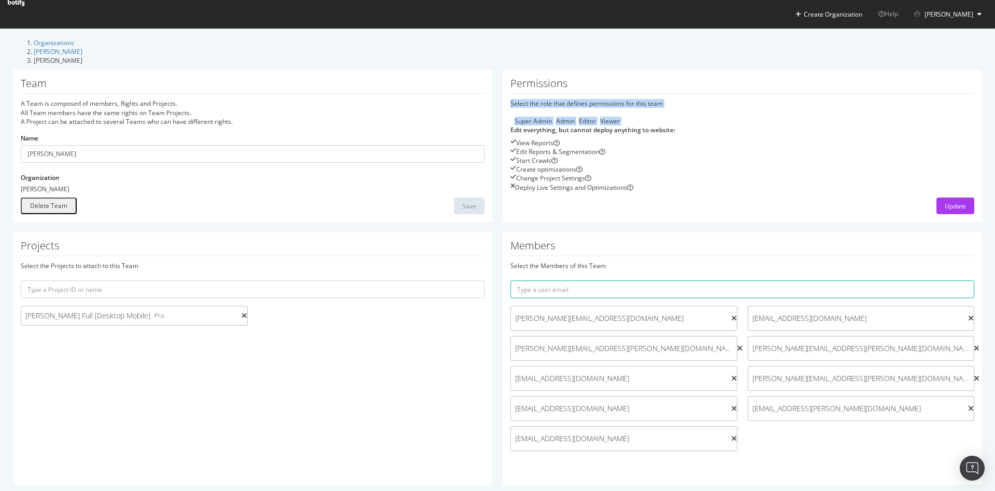
click at [606, 99] on div "Select the role that defines permissions for this team" at bounding box center [742, 103] width 464 height 9
click at [525, 117] on div "Super Admin" at bounding box center [532, 121] width 37 height 9
click at [561, 130] on div "Full access to everything, including deployment : View Reports Edit Reports & S…" at bounding box center [742, 158] width 464 height 66
click at [562, 126] on div "Full access to everything, including deployment :" at bounding box center [742, 129] width 464 height 9
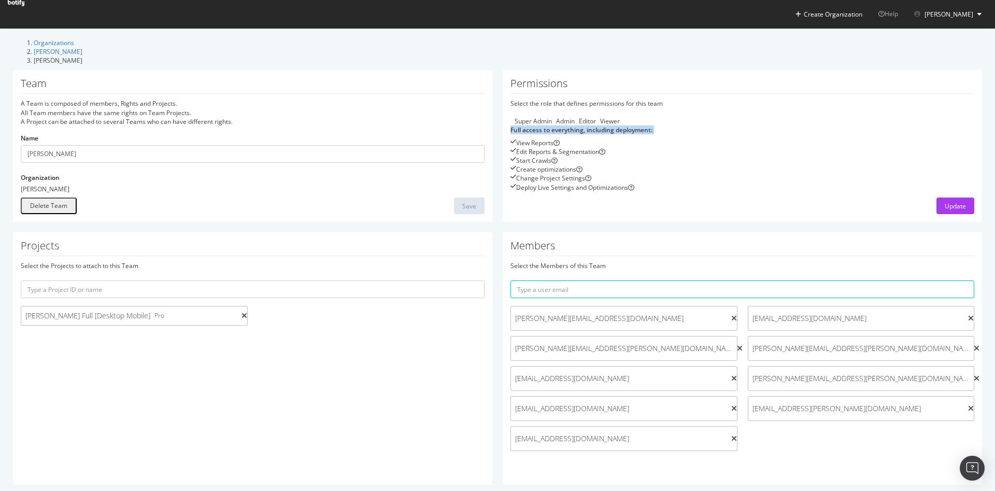
click at [562, 126] on div "Full access to everything, including deployment :" at bounding box center [742, 129] width 464 height 9
click at [575, 117] on div "Admin" at bounding box center [563, 121] width 23 height 9
click at [944, 210] on div "Update" at bounding box center [954, 206] width 21 height 9
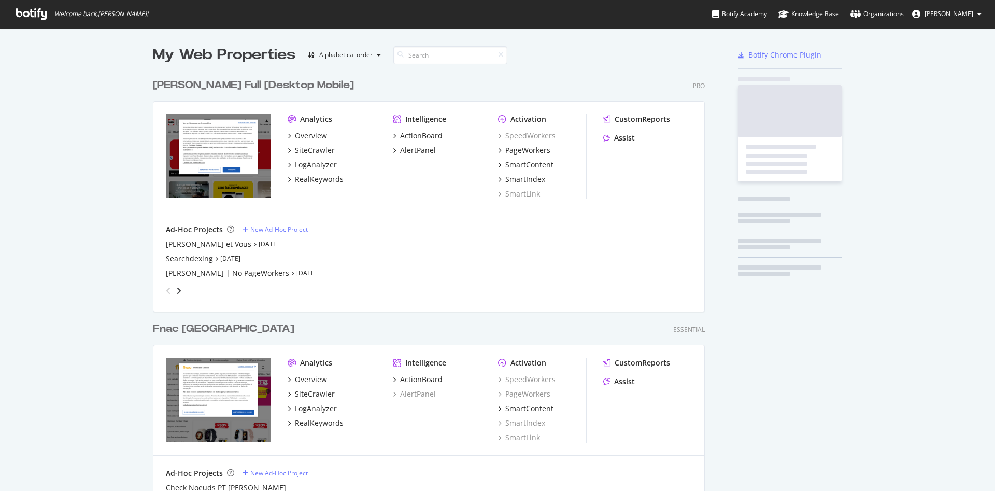
scroll to position [482, 977]
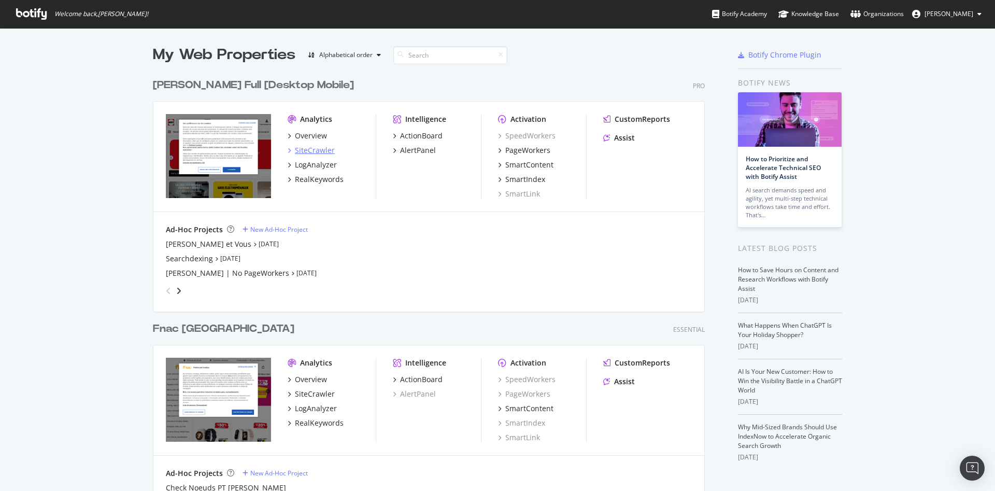
click at [316, 150] on div "SiteCrawler" at bounding box center [315, 150] width 40 height 10
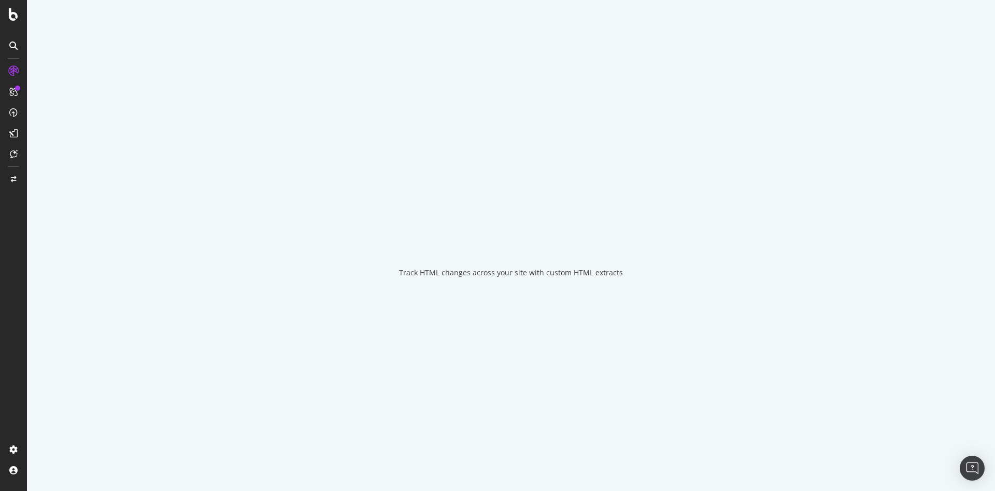
click at [589, 274] on div "Track HTML changes across your site with custom HTML extracts" at bounding box center [511, 272] width 224 height 10
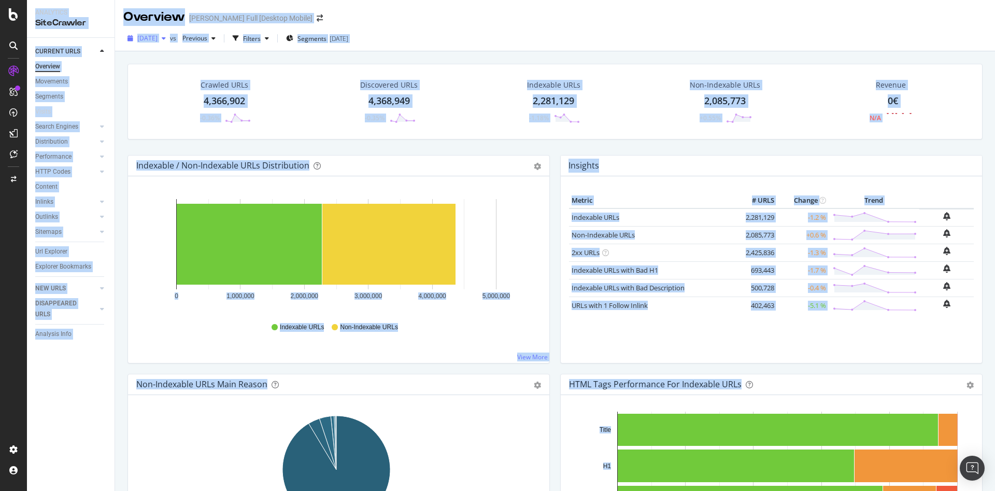
click at [157, 37] on span "2025 Aug. 31st" at bounding box center [147, 38] width 20 height 9
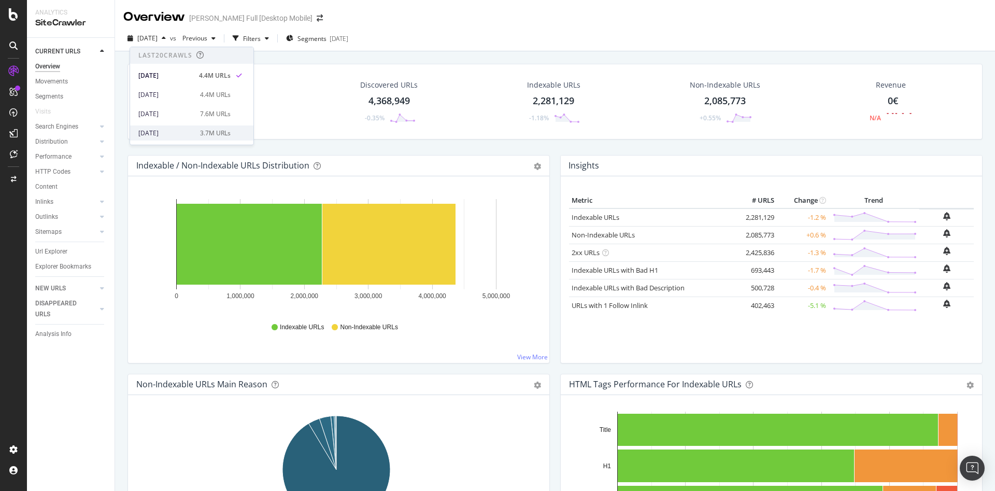
click at [212, 131] on div "3.7M URLs" at bounding box center [215, 132] width 31 height 9
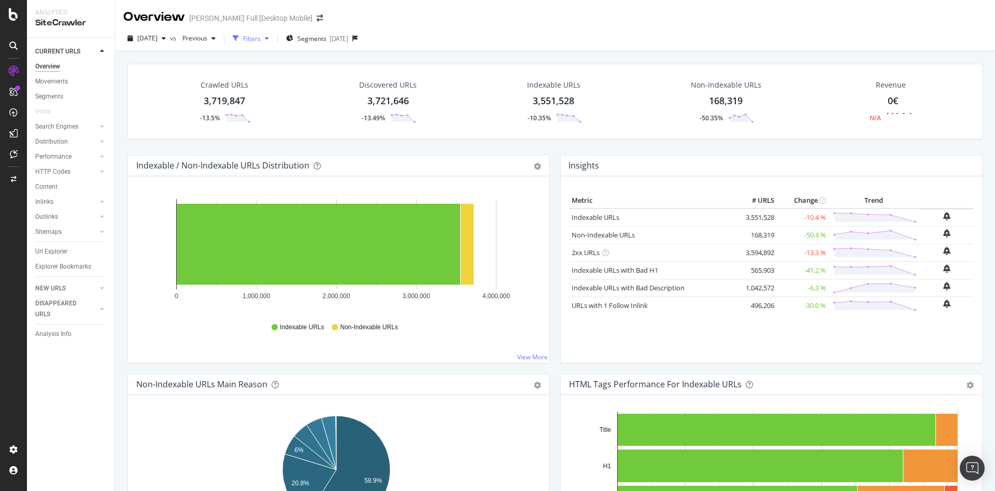
click at [273, 40] on div "button" at bounding box center [267, 38] width 12 height 6
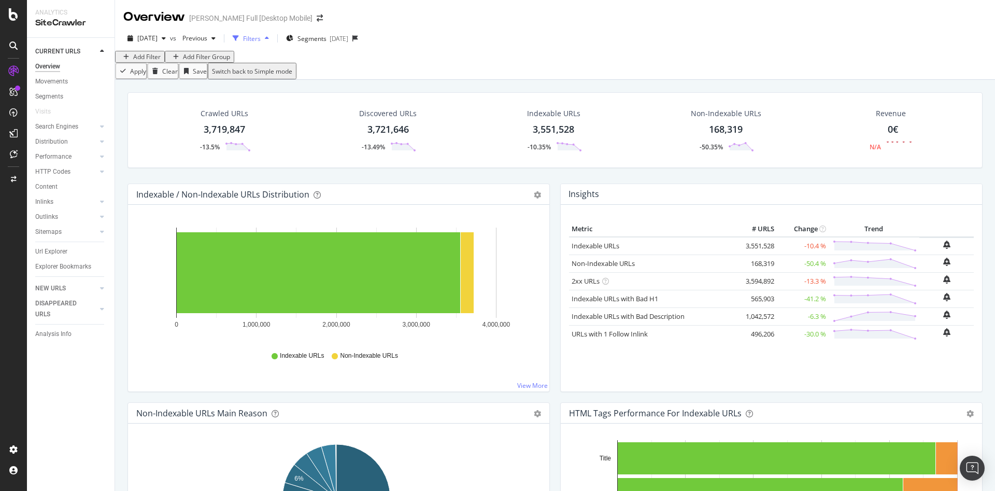
click at [273, 40] on div "button" at bounding box center [267, 38] width 12 height 6
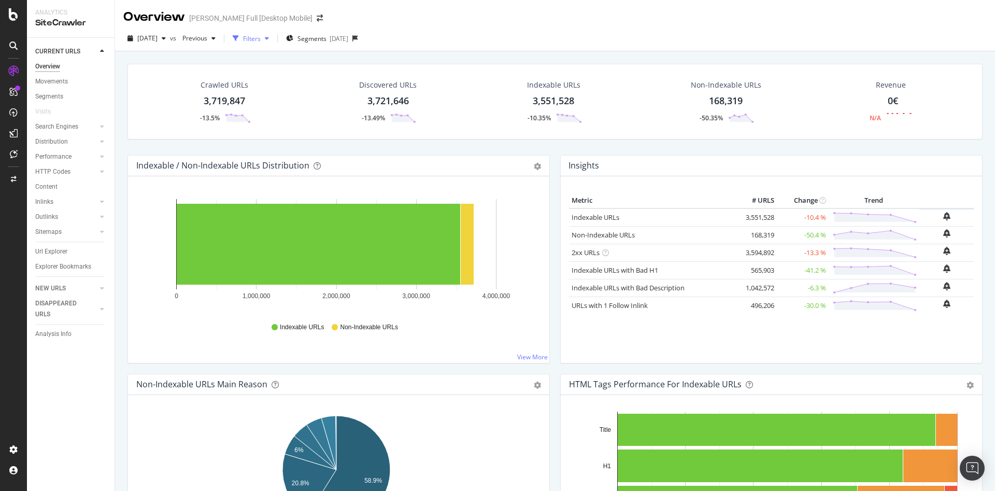
click at [273, 40] on div "button" at bounding box center [267, 38] width 12 height 6
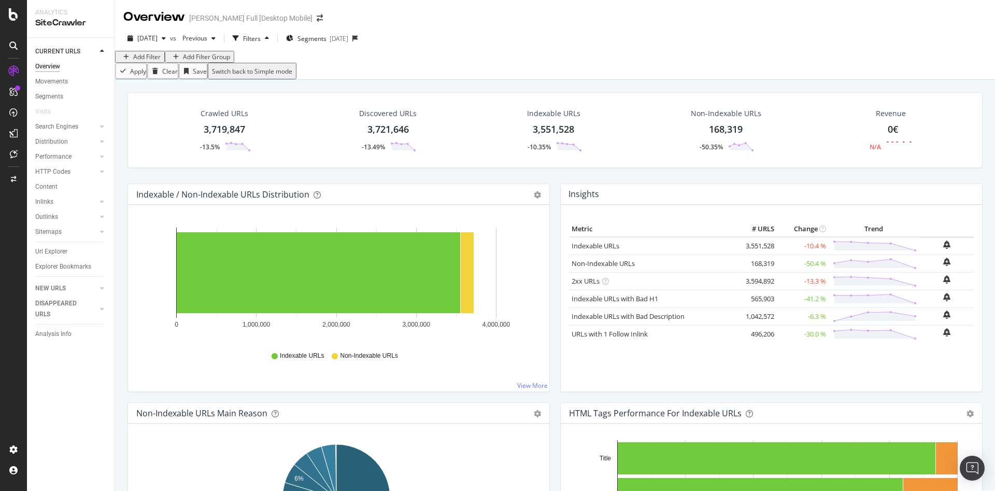
click at [160, 61] on div "Add Filter" at bounding box center [146, 56] width 27 height 9
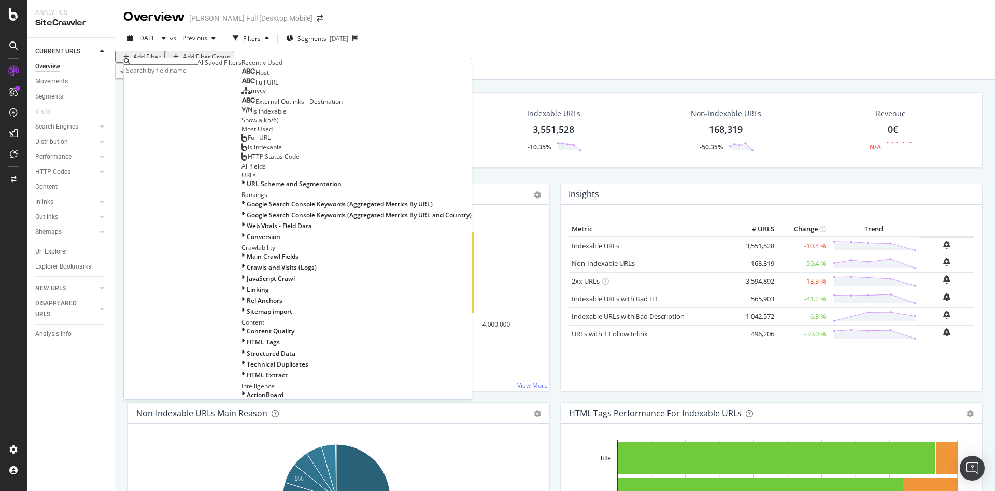
click at [190, 66] on input "text" at bounding box center [161, 70] width 74 height 12
click at [241, 124] on div "Show all" at bounding box center [253, 120] width 24 height 9
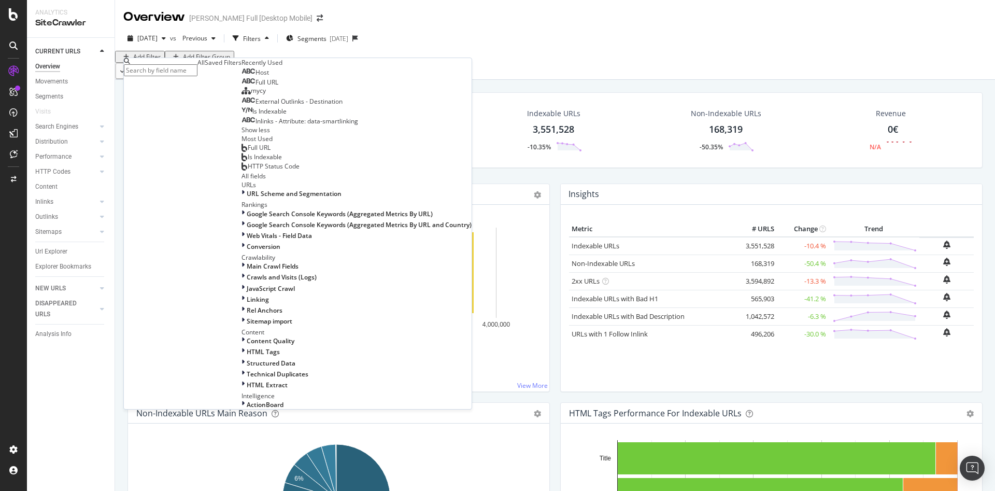
click at [166, 67] on input "text" at bounding box center [161, 70] width 74 height 12
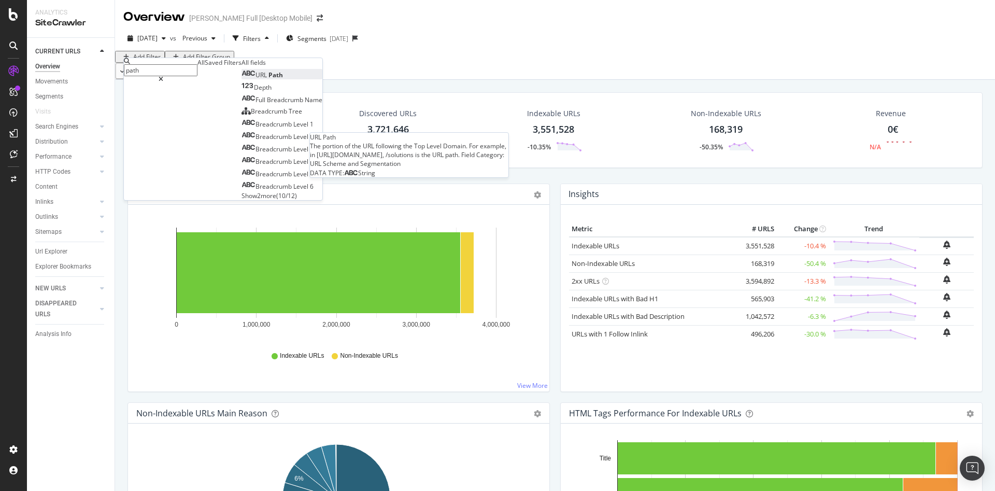
type input "path"
click at [241, 79] on div "URL Path" at bounding box center [261, 74] width 41 height 9
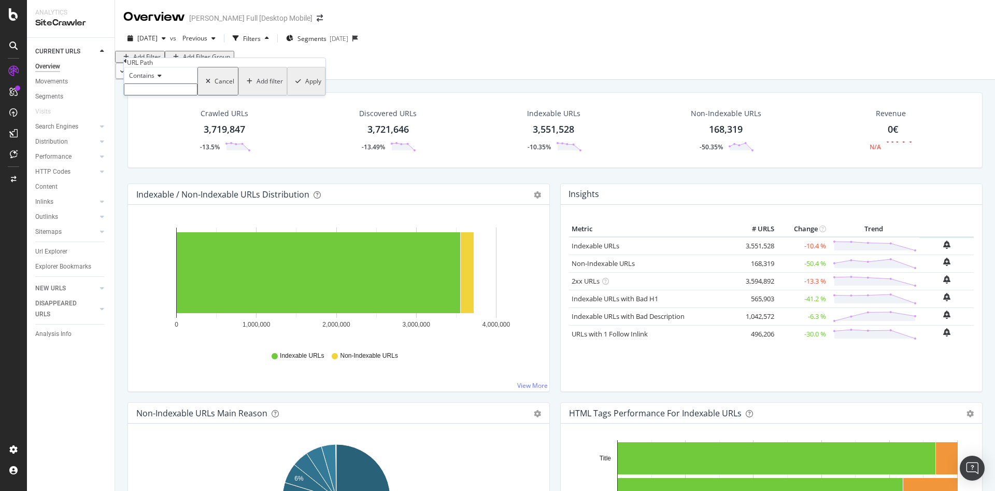
click at [161, 95] on input "text" at bounding box center [161, 89] width 74 height 12
type input "selection"
drag, startPoint x: 233, startPoint y: 136, endPoint x: 398, endPoint y: 100, distance: 169.6
click at [305, 89] on div "Apply" at bounding box center [313, 84] width 16 height 9
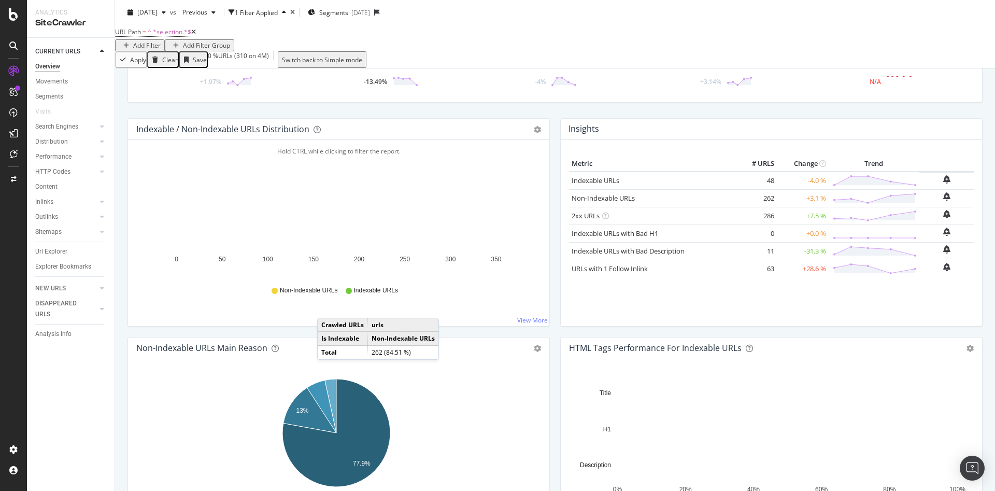
scroll to position [104, 0]
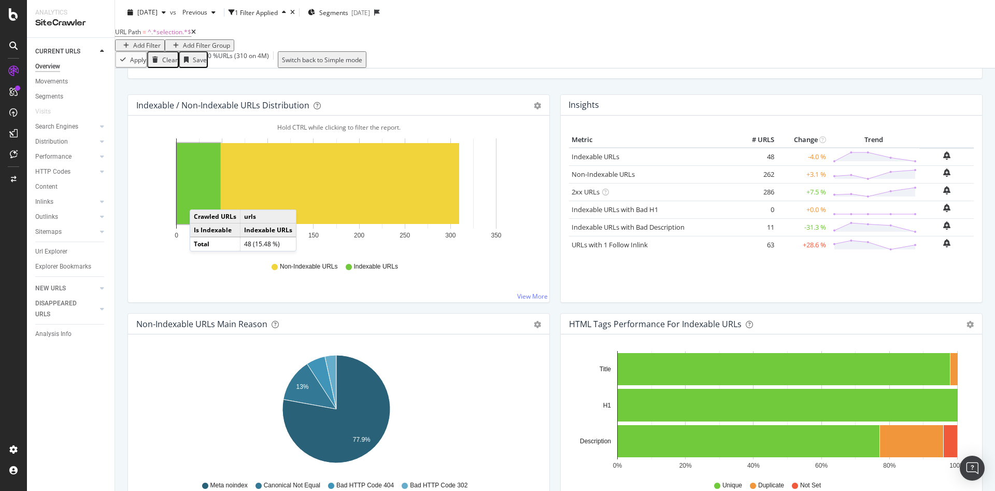
click at [200, 205] on rect "A chart." at bounding box center [199, 183] width 44 height 81
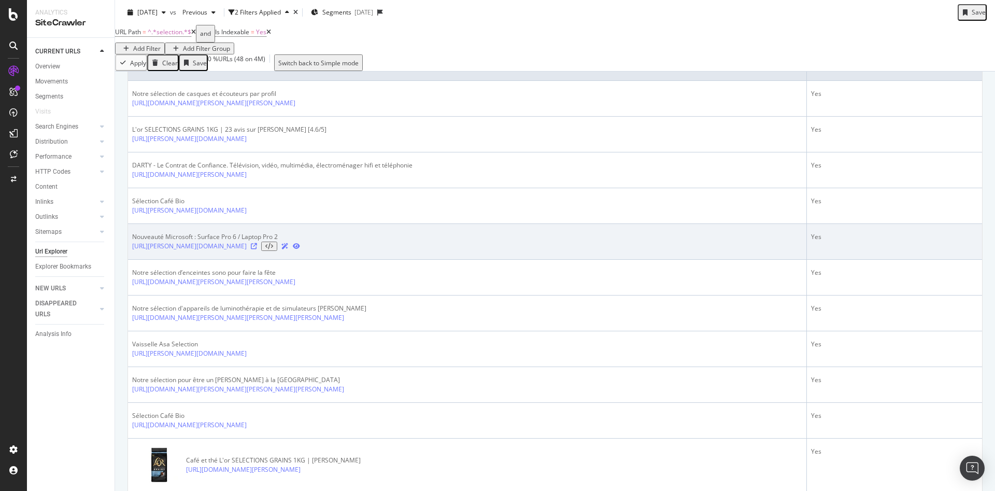
scroll to position [259, 0]
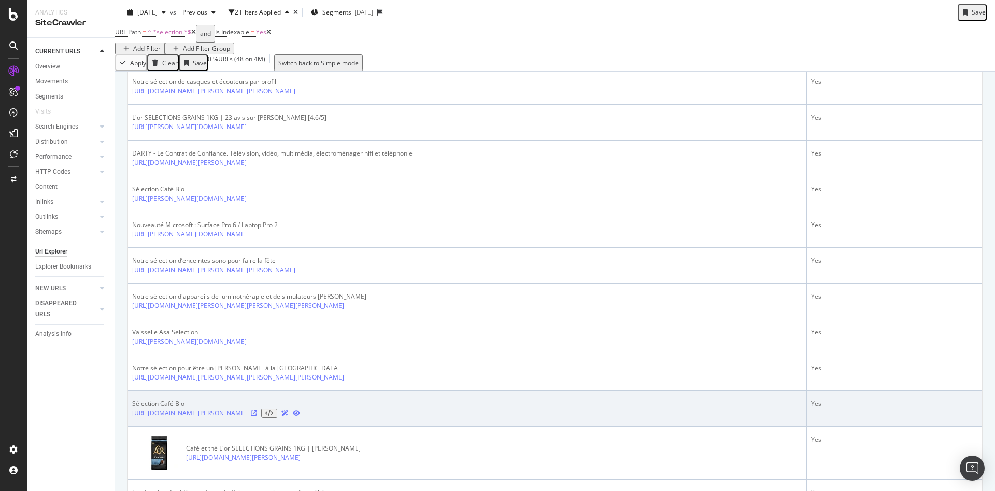
click at [257, 416] on icon at bounding box center [254, 413] width 6 height 6
